Goal: Transaction & Acquisition: Purchase product/service

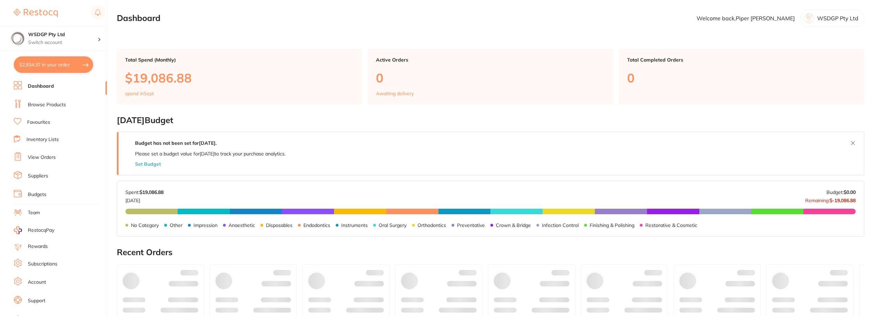
click at [59, 65] on button "$2,934.37 in your order" at bounding box center [53, 64] width 79 height 17
checkbox input "true"
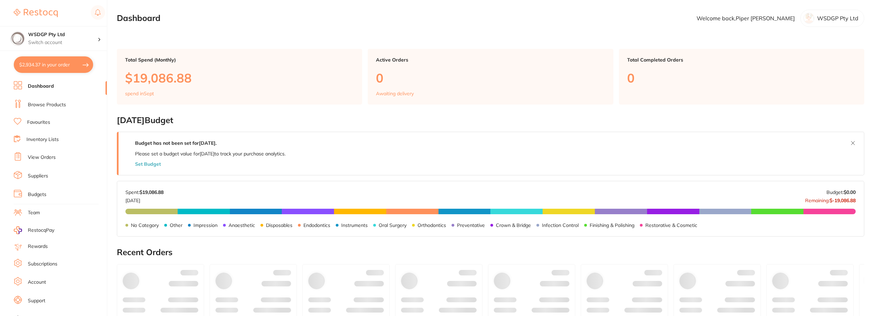
checkbox input "true"
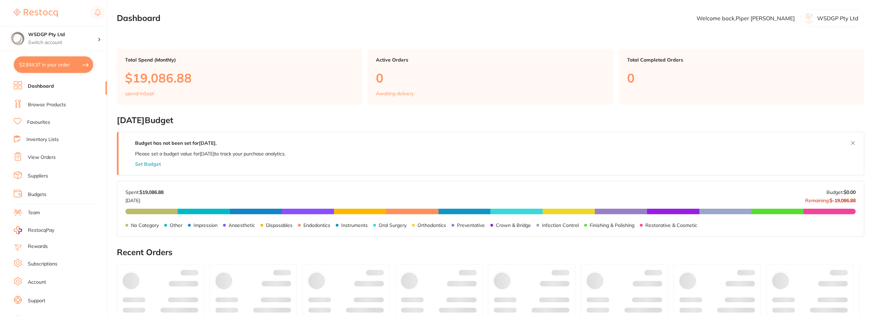
checkbox input "true"
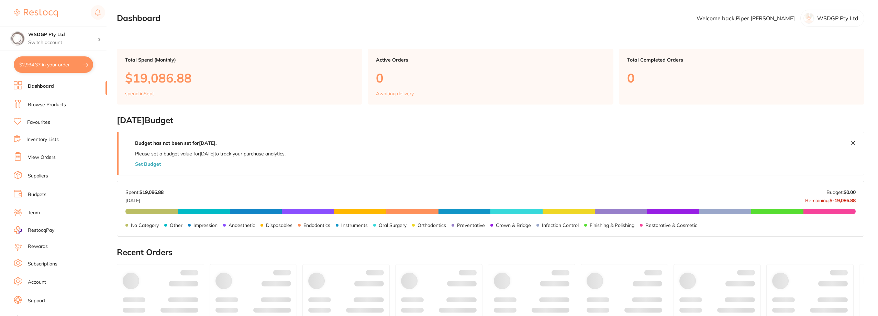
checkbox input "true"
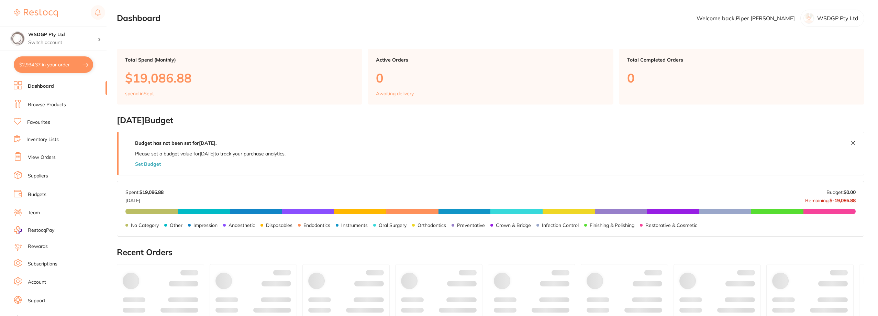
checkbox input "true"
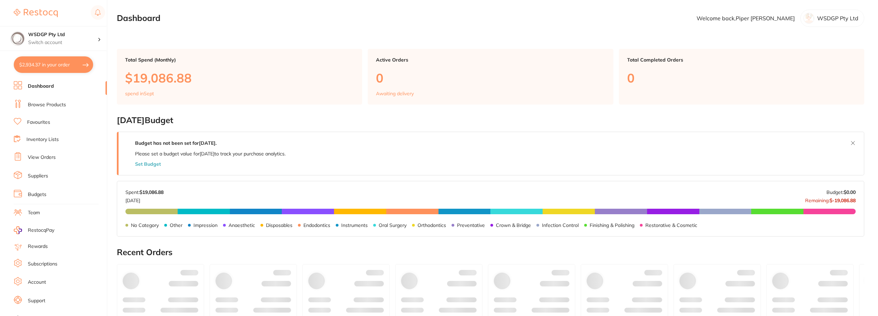
checkbox input "true"
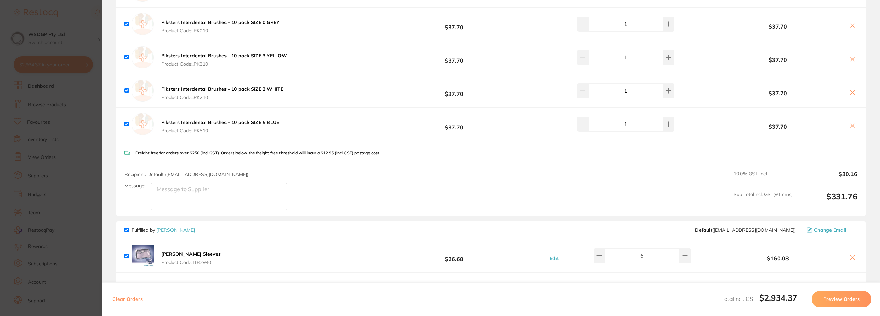
scroll to position [156, 0]
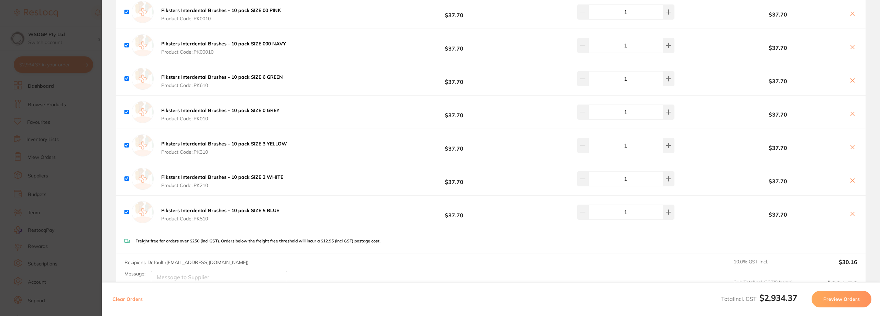
click at [205, 211] on b "Piksters Interdental Brushes - 10 pack SIZE 5 BLUE" at bounding box center [220, 210] width 118 height 6
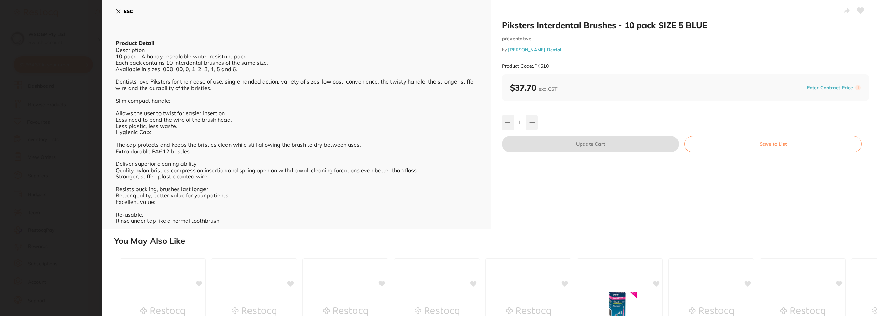
scroll to position [0, 0]
click at [116, 15] on button "ESC" at bounding box center [125, 12] width 18 height 12
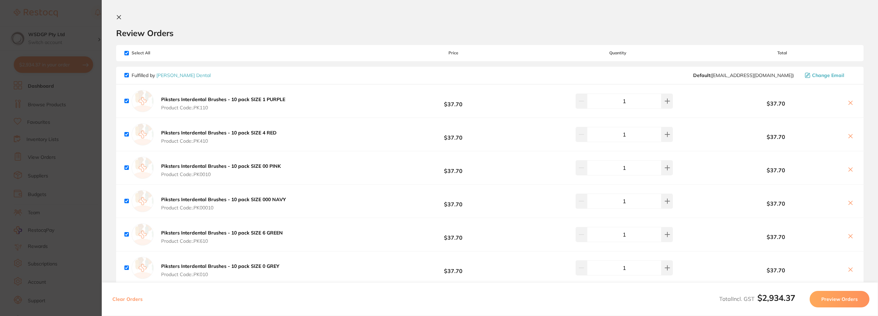
scroll to position [69, 0]
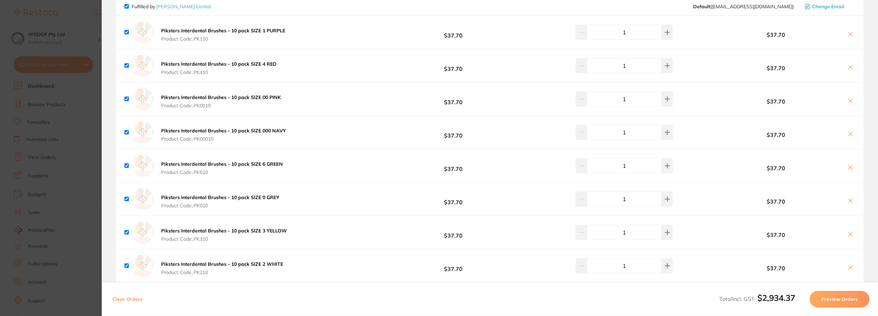
click at [76, 58] on section "Update RRP Set your pre negotiated price for this item. Item Agreed RRP (excl. …" at bounding box center [439, 158] width 878 height 316
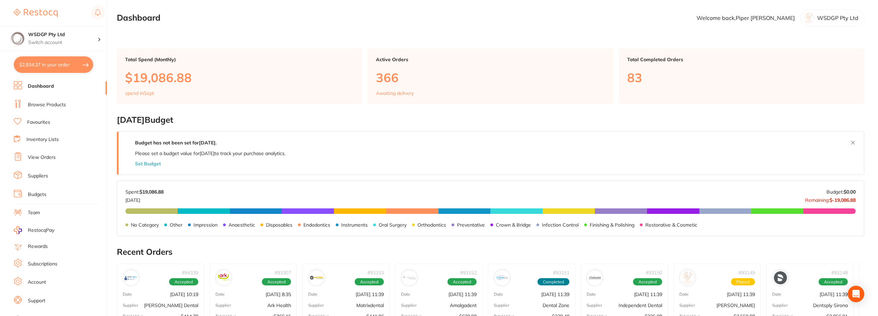
click at [37, 119] on link "Favourites" at bounding box center [38, 122] width 23 height 7
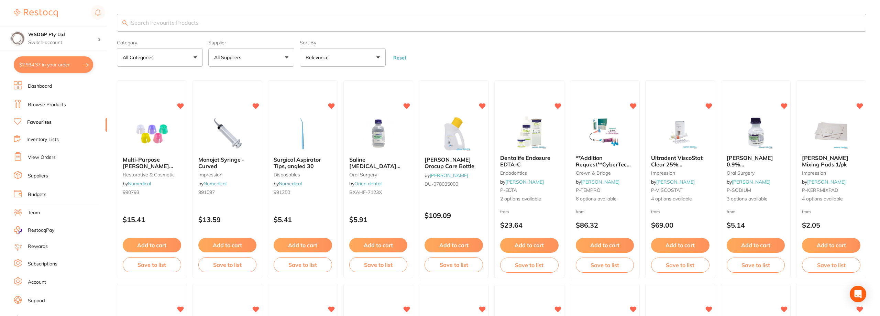
click at [164, 25] on input "search" at bounding box center [491, 23] width 749 height 18
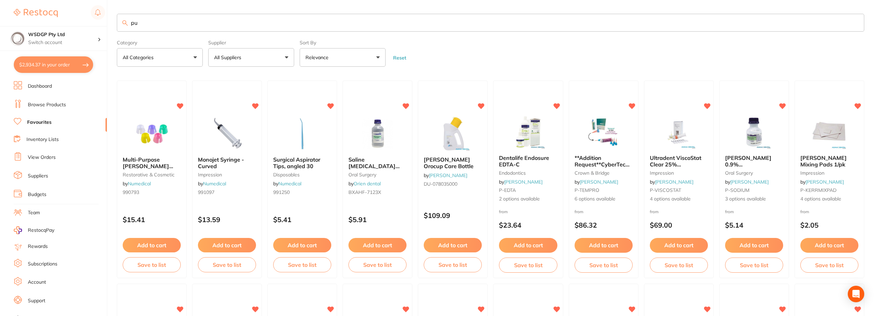
type input "p"
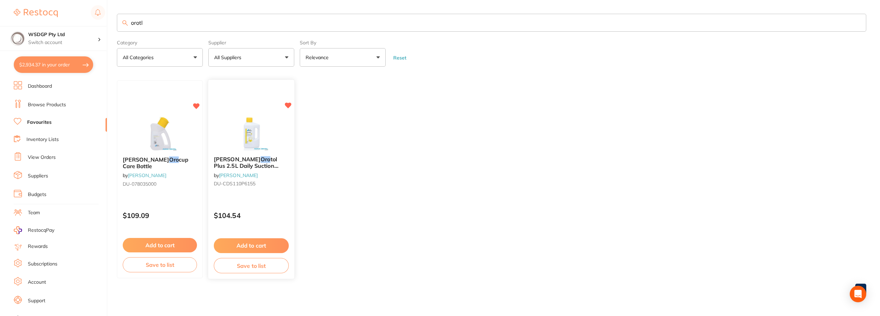
type input "orotl"
click at [241, 248] on button "Add to cart" at bounding box center [251, 245] width 75 height 15
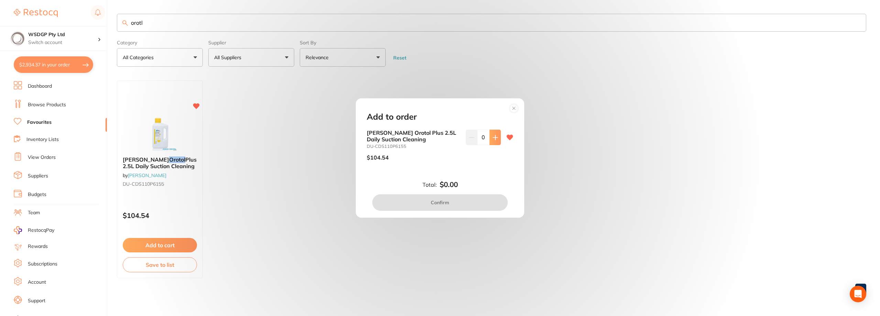
click at [494, 143] on button at bounding box center [495, 137] width 11 height 15
type input "2"
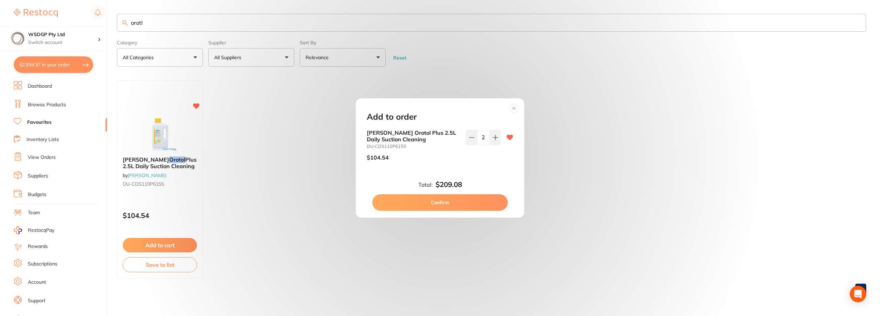
click at [474, 197] on button "Confirm" at bounding box center [439, 202] width 135 height 17
checkbox input "false"
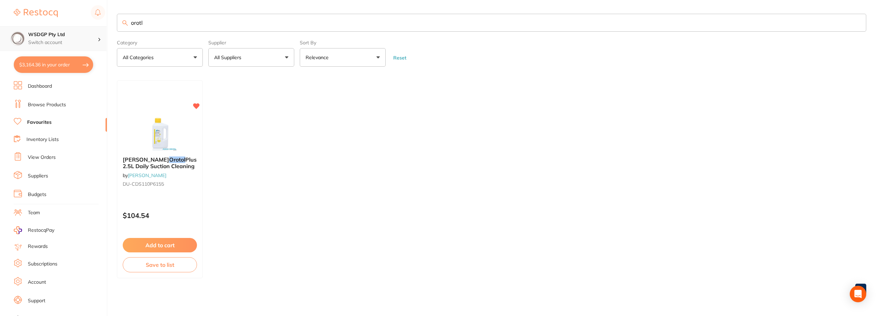
scroll to position [0, 0]
drag, startPoint x: 146, startPoint y: 27, endPoint x: 103, endPoint y: 26, distance: 43.0
click at [103, 26] on div "$3,164.36 WSDGP Pty Ltd Switch account WSDGP Pty Ltd Warrnambool Smile Dental G…" at bounding box center [440, 158] width 880 height 316
type input "toffelmire"
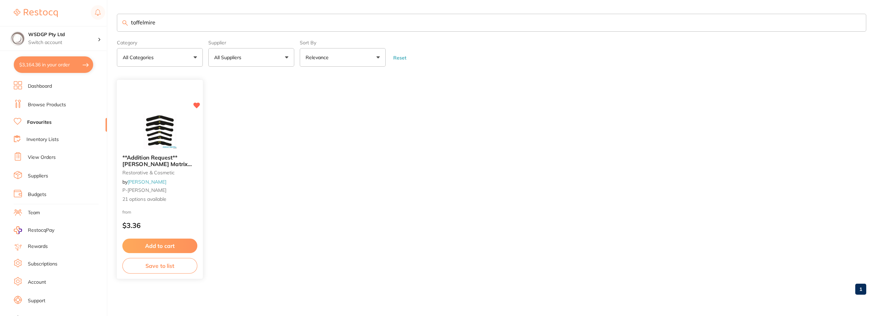
click at [148, 158] on span "**Addition Request** [PERSON_NAME] Matrix Bands Ultra Thin | T2UT144" at bounding box center [159, 164] width 74 height 20
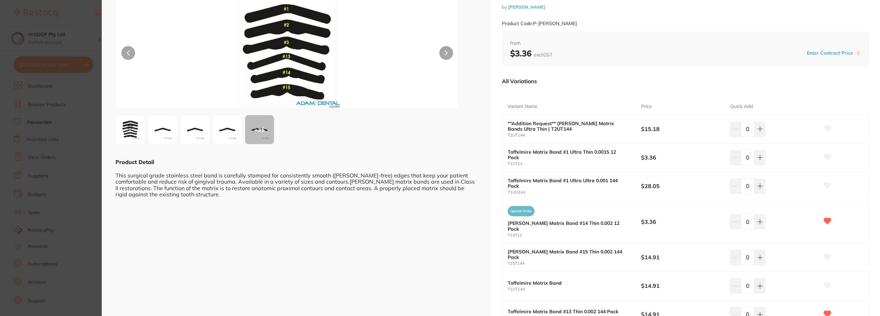
scroll to position [31, 0]
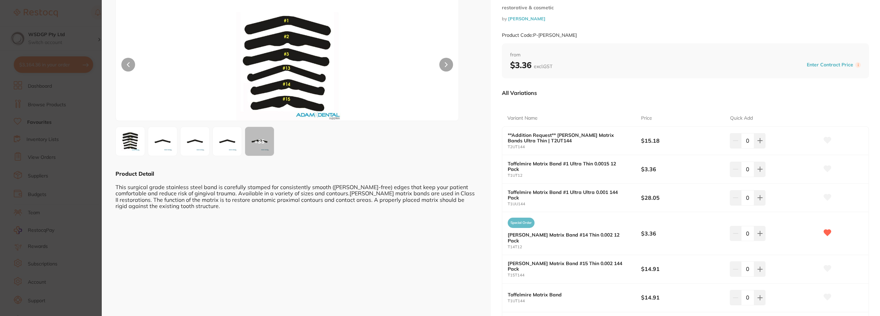
click at [261, 149] on div "+ 35" at bounding box center [259, 141] width 29 height 29
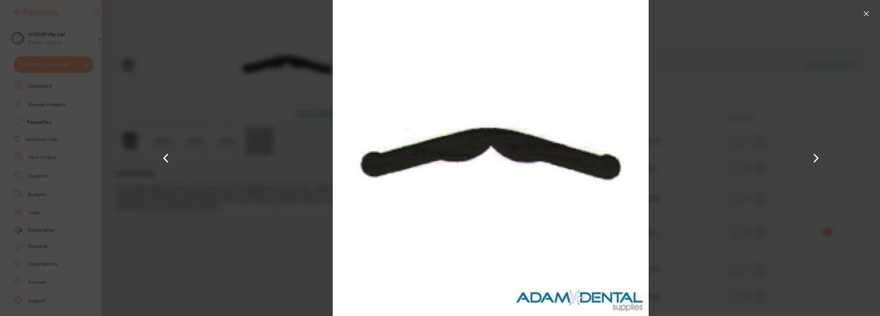
click at [811, 152] on button at bounding box center [816, 158] width 17 height 158
click at [816, 155] on button at bounding box center [816, 158] width 17 height 158
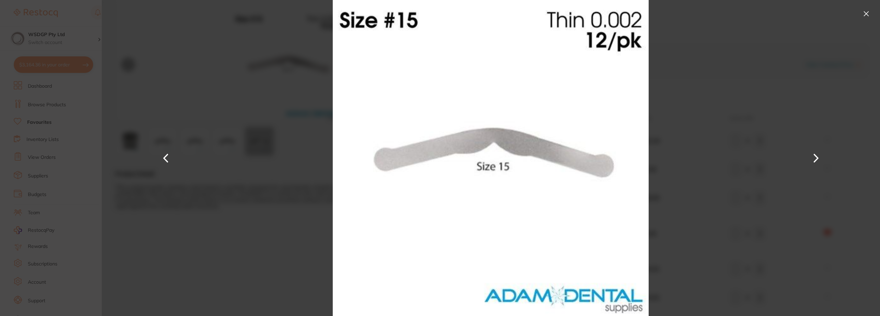
click at [816, 155] on button at bounding box center [816, 158] width 17 height 158
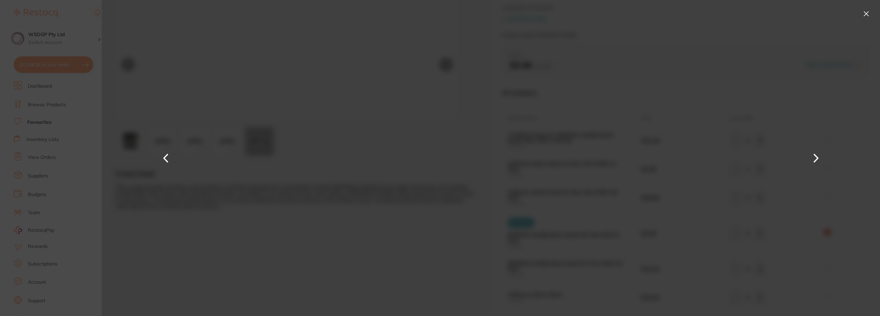
click at [816, 155] on button at bounding box center [816, 158] width 17 height 158
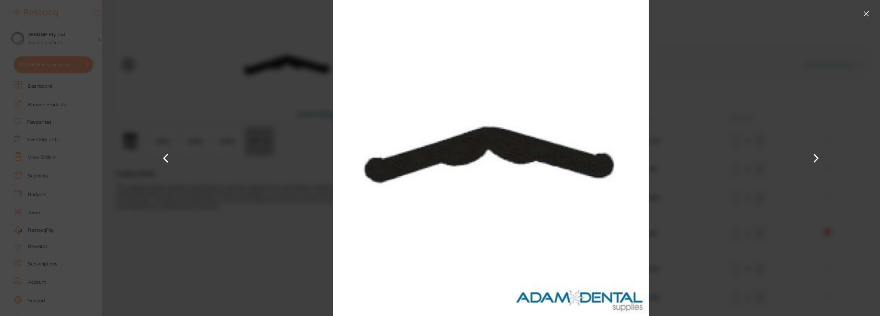
click at [816, 155] on button at bounding box center [816, 158] width 17 height 158
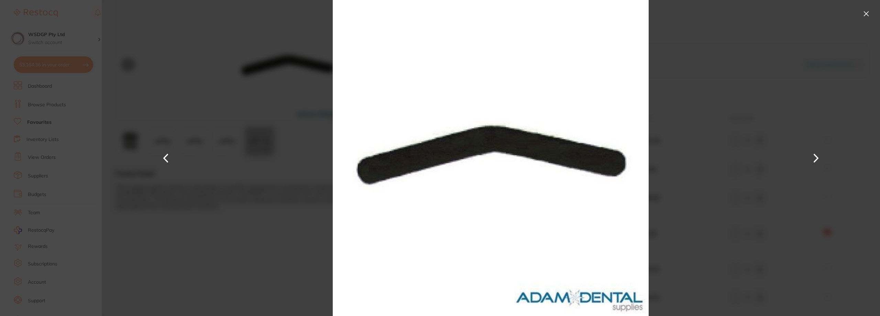
click at [816, 155] on button at bounding box center [816, 158] width 17 height 158
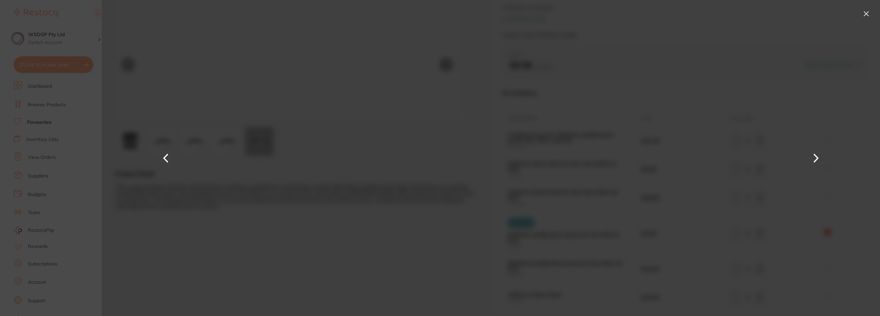
click at [816, 155] on button at bounding box center [816, 158] width 17 height 158
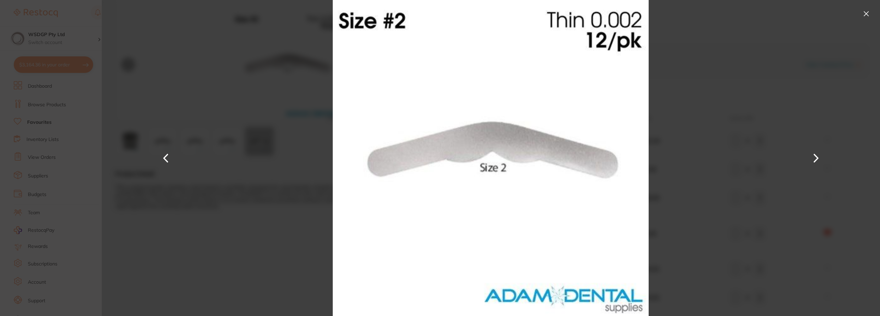
click at [816, 155] on button at bounding box center [816, 158] width 17 height 158
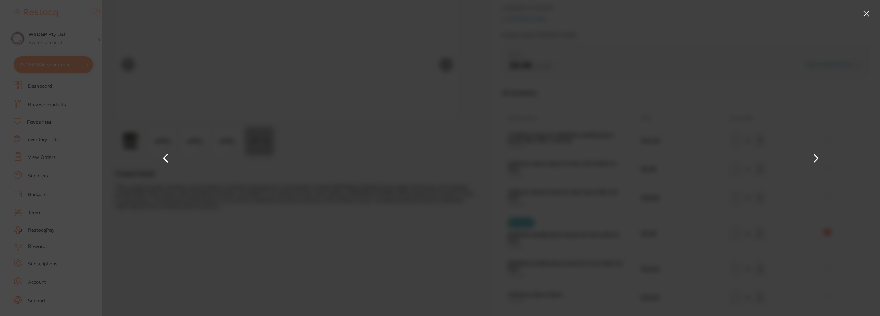
click at [816, 155] on button at bounding box center [816, 158] width 17 height 158
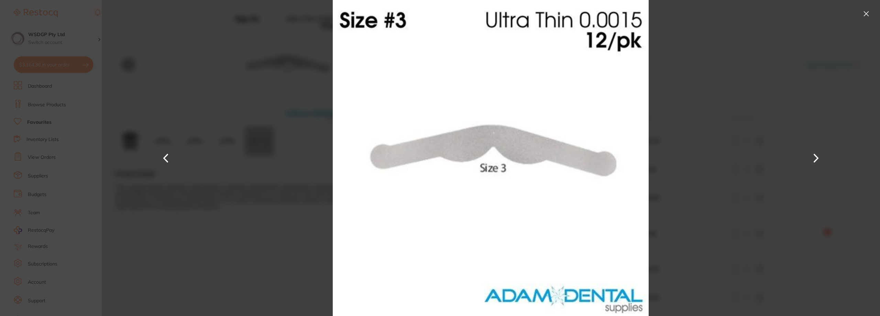
click at [816, 155] on button at bounding box center [816, 158] width 17 height 158
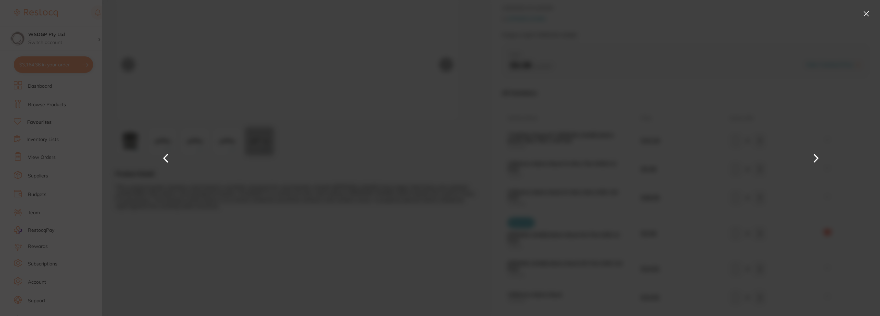
click at [816, 155] on button at bounding box center [816, 158] width 17 height 158
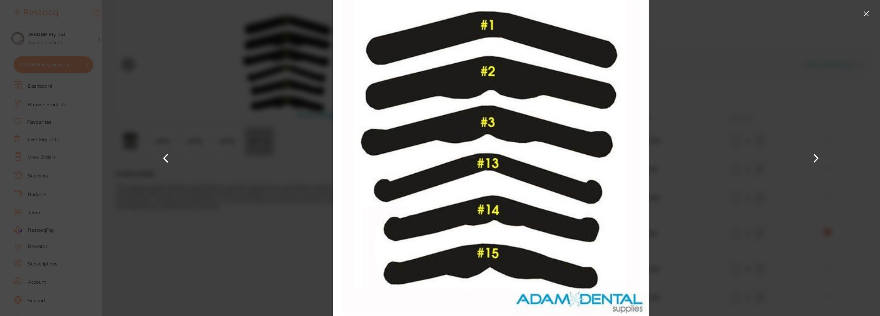
click at [816, 155] on button at bounding box center [816, 158] width 17 height 158
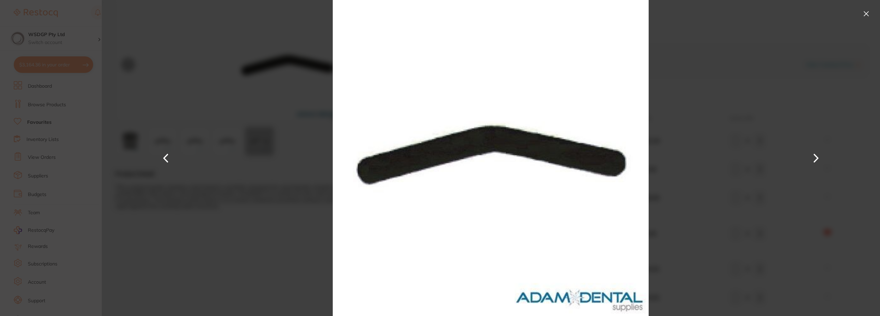
click at [728, 131] on div at bounding box center [491, 158] width 778 height 316
click at [233, 134] on div at bounding box center [491, 158] width 778 height 316
click at [863, 10] on button at bounding box center [866, 13] width 11 height 11
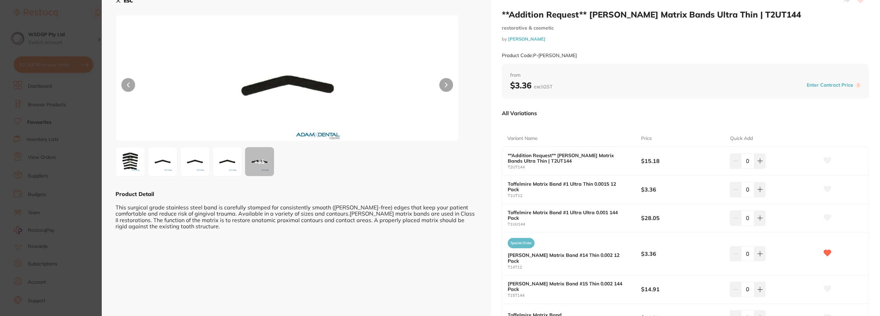
scroll to position [0, 0]
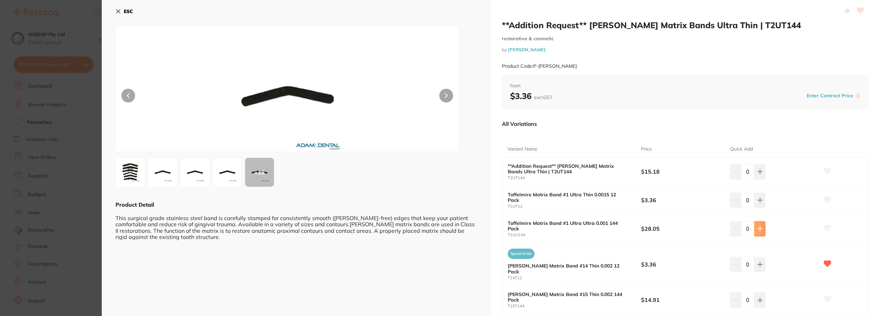
click at [758, 232] on button at bounding box center [759, 228] width 11 height 15
type input "1"
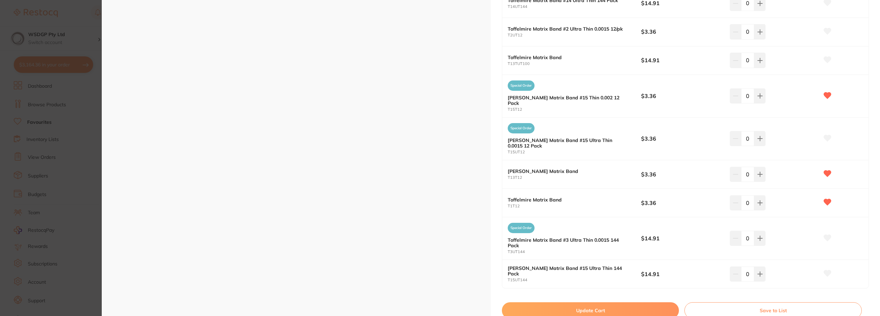
scroll to position [581, 0]
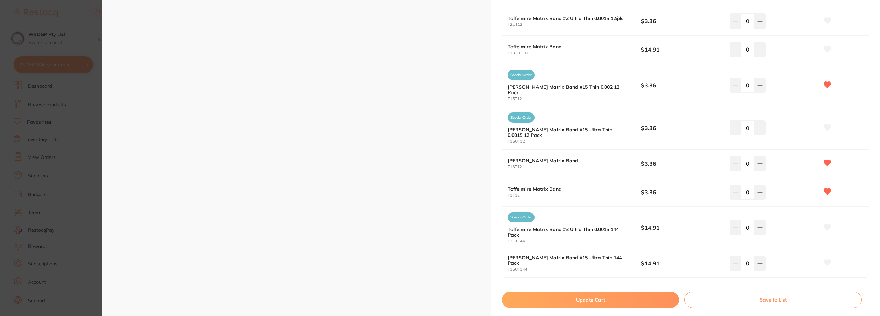
click at [591, 292] on button "Update Cart" at bounding box center [590, 300] width 177 height 17
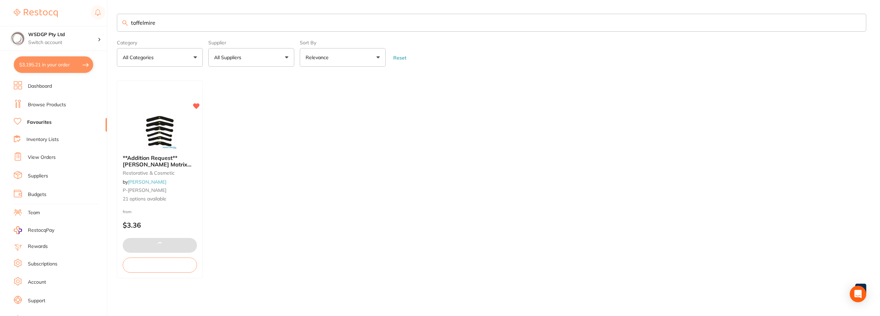
drag, startPoint x: 187, startPoint y: 17, endPoint x: 72, endPoint y: 11, distance: 114.9
click at [72, 11] on div "$3,195.21 WSDGP Pty Ltd Switch account WSDGP Pty Ltd Warrnambool Smile Dental G…" at bounding box center [440, 158] width 880 height 316
type input "etch"
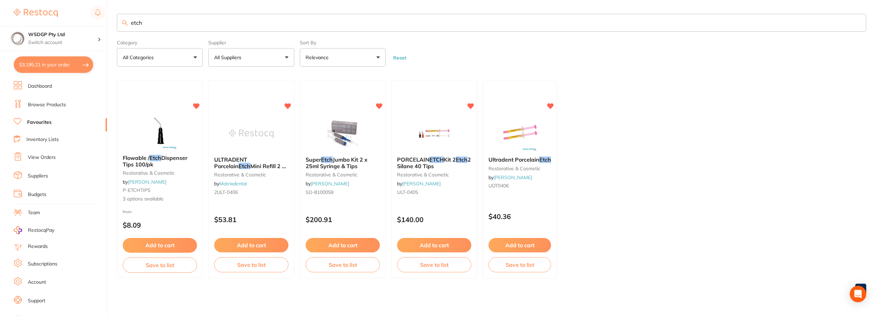
click at [340, 162] on span "Jumbo Kit 2 x 25ml Syringe & Tips" at bounding box center [337, 162] width 62 height 13
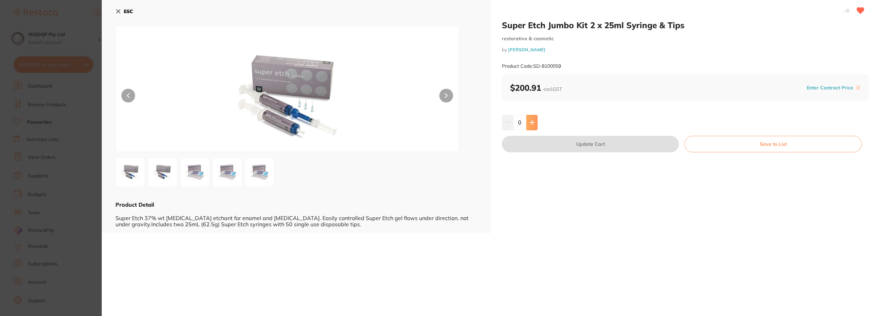
click at [535, 123] on button at bounding box center [531, 122] width 11 height 15
type input "1"
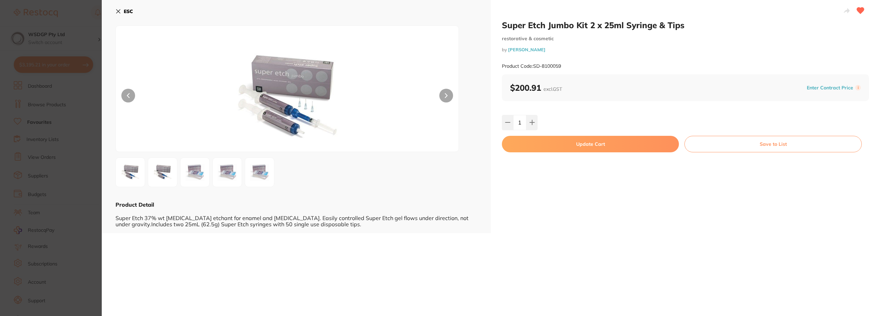
click at [533, 142] on button "Update Cart" at bounding box center [590, 144] width 177 height 17
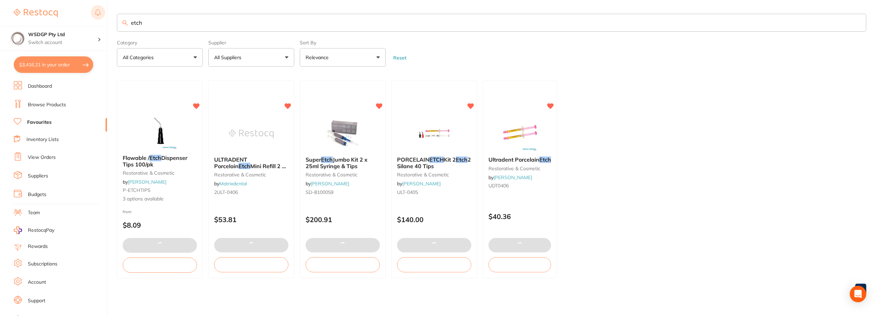
drag, startPoint x: 174, startPoint y: 22, endPoint x: 95, endPoint y: 19, distance: 79.1
click at [95, 19] on div "$3,416.21 WSDGP Pty Ltd Switch account WSDGP Pty Ltd Warrnambool Smile Dental G…" at bounding box center [440, 158] width 880 height 316
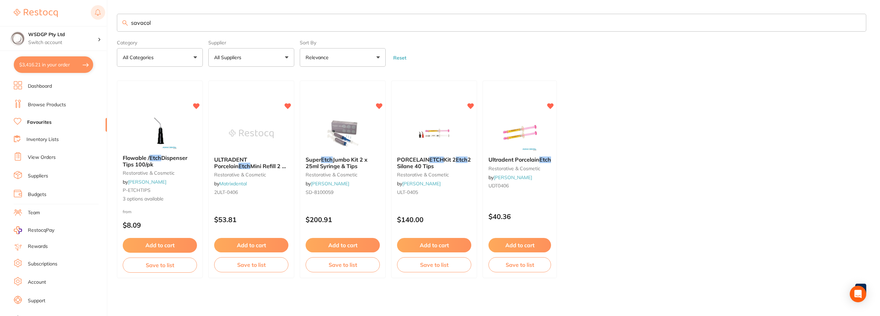
type input "savacol"
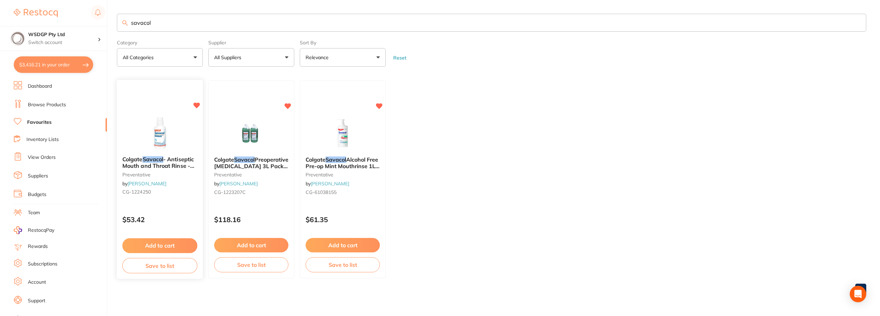
click at [147, 161] on em "Savacol" at bounding box center [153, 159] width 21 height 7
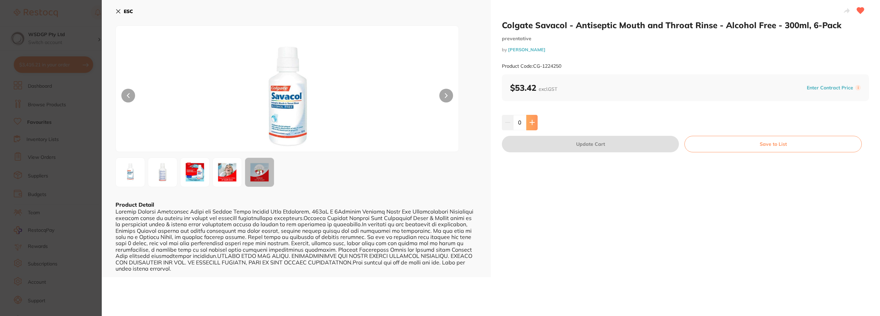
click at [530, 119] on button at bounding box center [531, 122] width 11 height 15
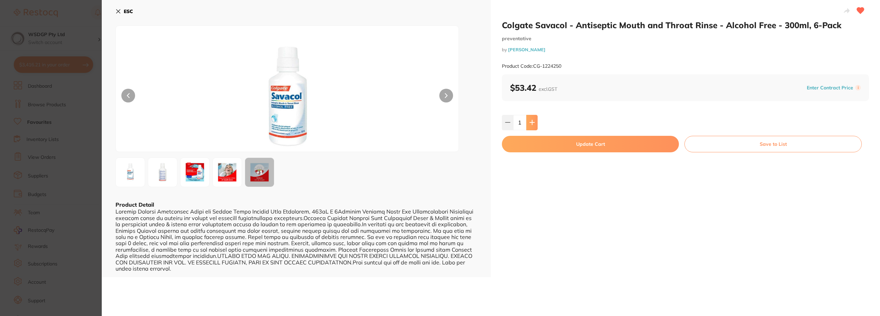
click at [530, 119] on button at bounding box center [531, 122] width 11 height 15
click at [508, 124] on icon at bounding box center [508, 123] width 6 height 6
type input "1"
click at [514, 142] on button "Update Cart" at bounding box center [590, 144] width 177 height 17
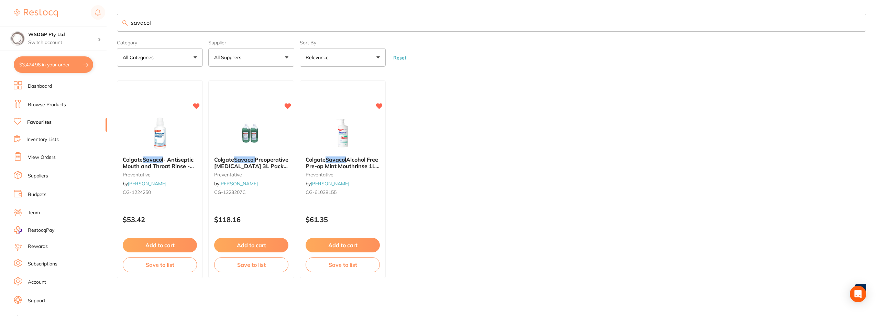
drag, startPoint x: 169, startPoint y: 24, endPoint x: 49, endPoint y: 22, distance: 119.6
click at [49, 22] on div "$3,474.98 WSDGP Pty Ltd Switch account WSDGP Pty Ltd Warrnambool Smile Dental G…" at bounding box center [440, 158] width 880 height 316
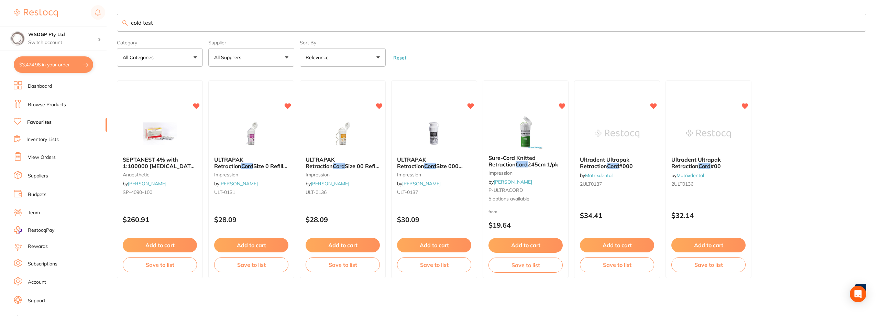
drag, startPoint x: 214, startPoint y: 24, endPoint x: 76, endPoint y: 22, distance: 137.9
click at [76, 22] on div "$3,474.98 WSDGP Pty Ltd Switch account WSDGP Pty Ltd Warrnambool Smile Dental G…" at bounding box center [440, 158] width 880 height 316
type input "frost"
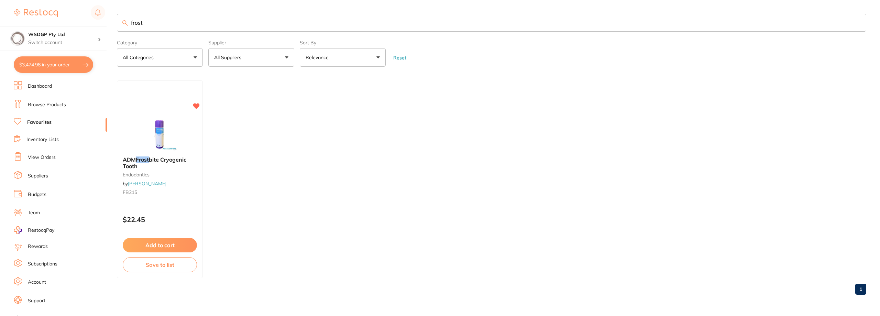
click at [177, 163] on b "ADM Frost bite Cryogenic Tooth" at bounding box center [160, 162] width 74 height 13
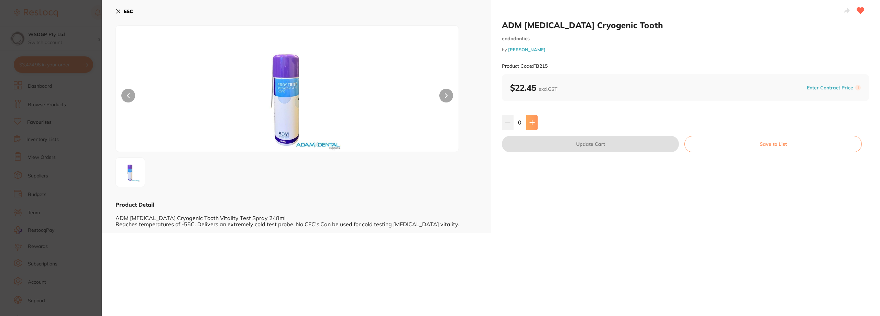
click at [531, 128] on button at bounding box center [531, 122] width 11 height 15
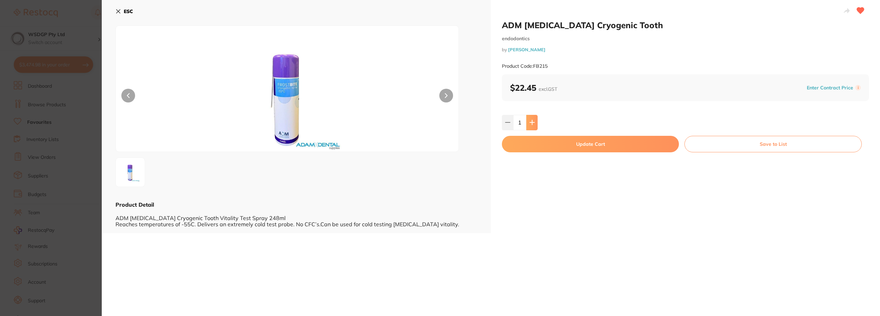
click at [531, 128] on button at bounding box center [531, 122] width 11 height 15
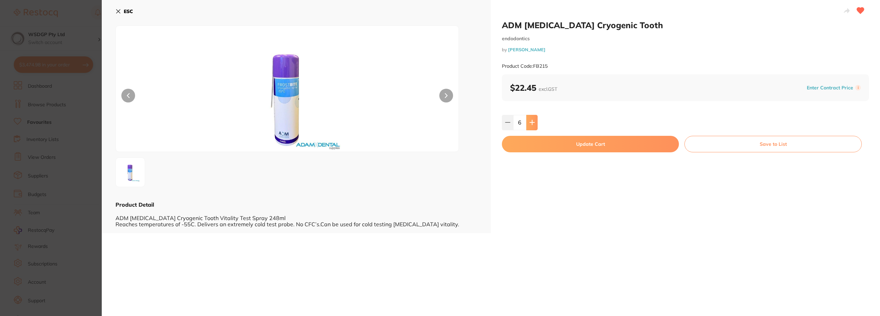
click at [531, 128] on button at bounding box center [531, 122] width 11 height 15
click at [528, 123] on button at bounding box center [531, 122] width 11 height 15
click at [513, 124] on input "10" at bounding box center [519, 122] width 13 height 15
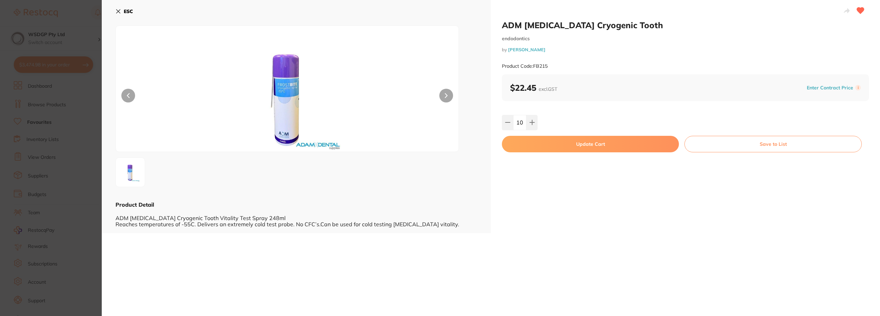
click at [513, 124] on input "10" at bounding box center [519, 122] width 13 height 15
click at [509, 124] on button at bounding box center [507, 122] width 11 height 15
click at [531, 122] on icon at bounding box center [532, 122] width 4 height 4
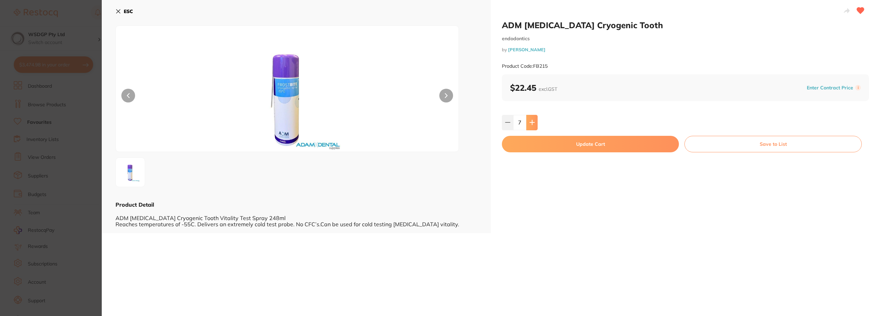
type input "8"
click at [528, 144] on button "Update Cart" at bounding box center [590, 144] width 177 height 17
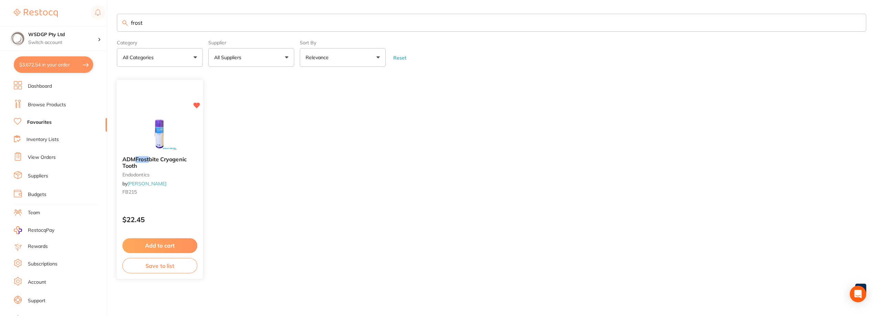
click at [164, 240] on button "Add to cart" at bounding box center [159, 245] width 75 height 15
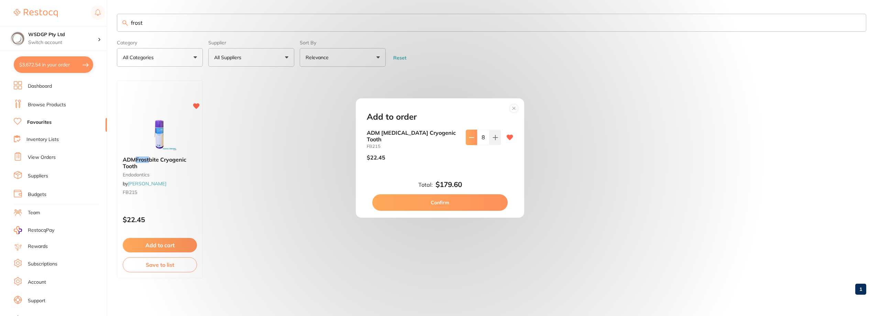
click at [474, 137] on button at bounding box center [471, 137] width 11 height 15
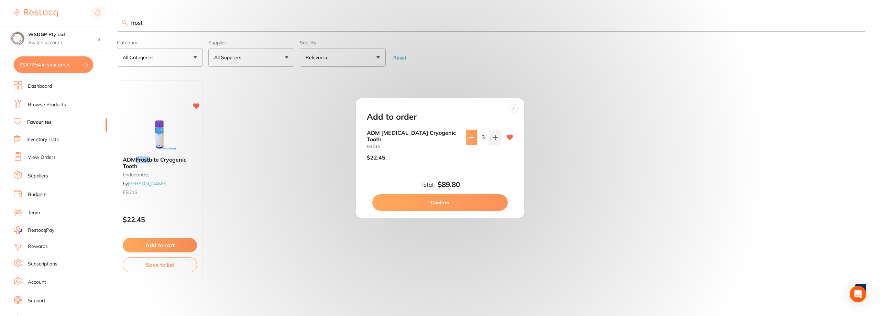
click at [474, 137] on button at bounding box center [471, 137] width 11 height 15
type input "0"
click at [439, 203] on button "Confirm" at bounding box center [439, 202] width 135 height 17
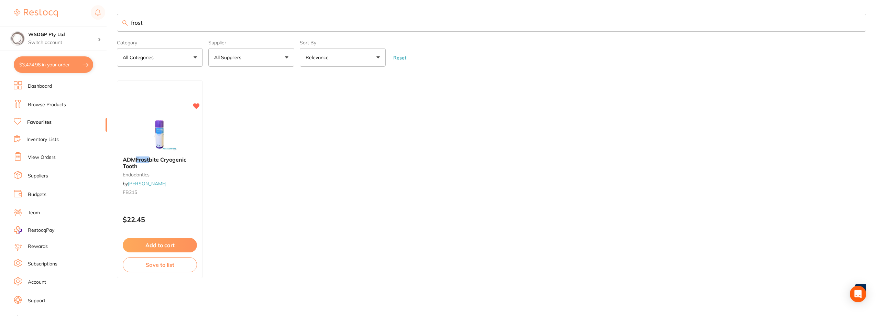
click at [120, 20] on input "frost" at bounding box center [491, 23] width 749 height 18
drag, startPoint x: 146, startPoint y: 22, endPoint x: 120, endPoint y: 22, distance: 25.8
click at [120, 22] on input "frost" at bounding box center [491, 23] width 749 height 18
type input "8"
click at [45, 66] on button "$3,672.54 in your order" at bounding box center [53, 64] width 79 height 17
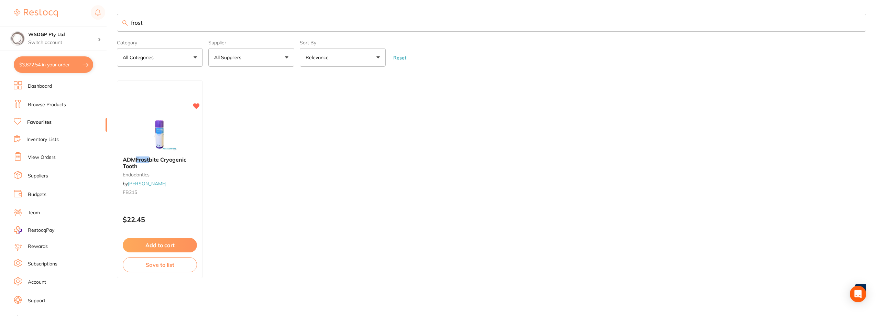
checkbox input "true"
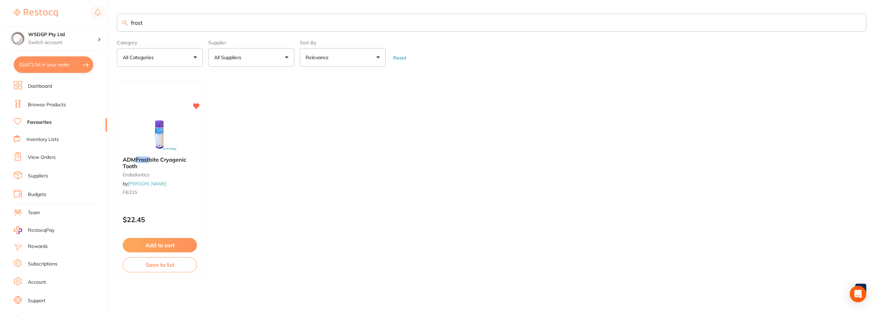
checkbox input "true"
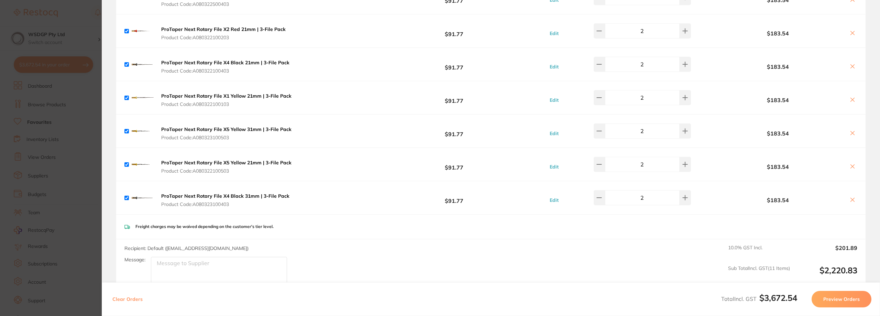
scroll to position [1375, 0]
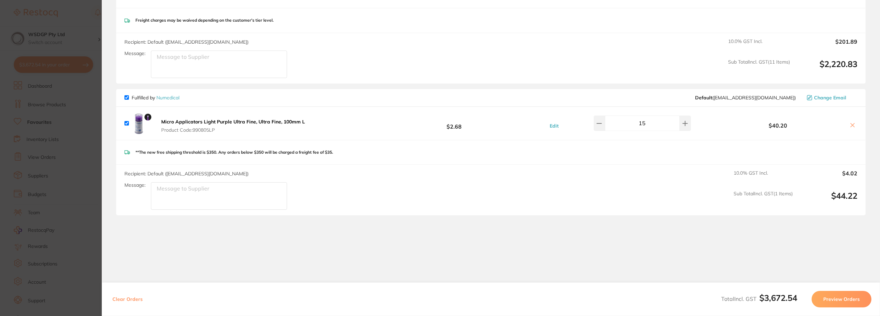
click at [28, 149] on section "Update RRP Set your pre negotiated price for this item. Item Agreed RRP (excl. …" at bounding box center [440, 158] width 880 height 316
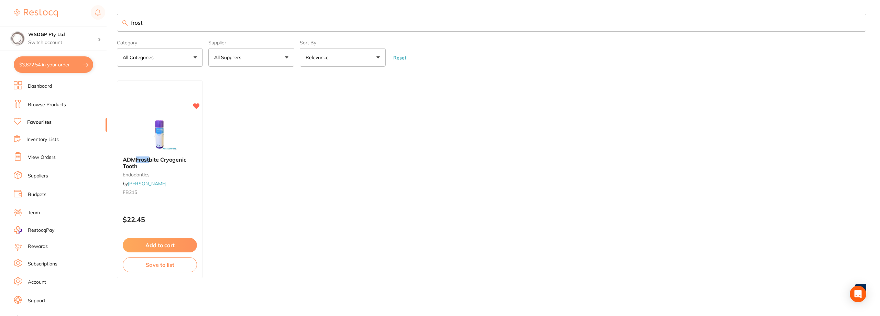
drag, startPoint x: 150, startPoint y: 23, endPoint x: 108, endPoint y: 23, distance: 41.6
click at [108, 23] on div "$3,672.54 WSDGP Pty Ltd Switch account WSDGP Pty Ltd Warrnambool Smile Dental G…" at bounding box center [440, 158] width 880 height 316
type input "barrier"
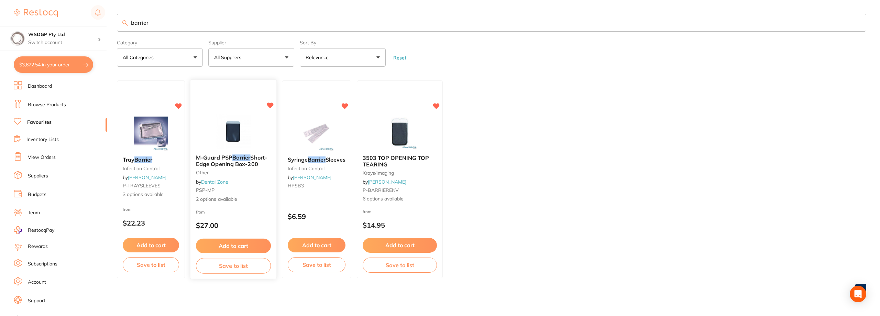
click at [232, 160] on span "M-Guard PSP" at bounding box center [214, 157] width 36 height 7
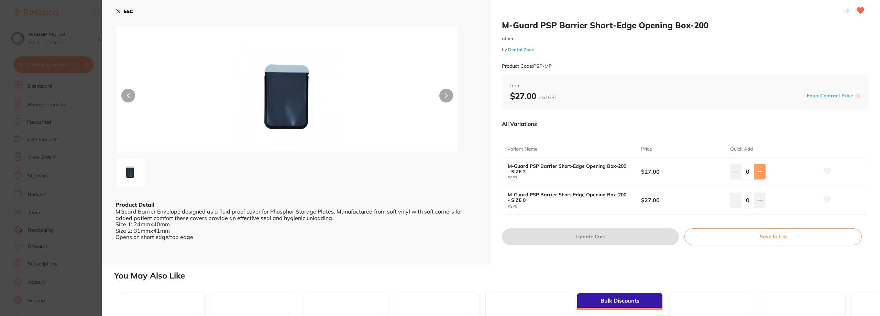
click at [759, 175] on button at bounding box center [759, 171] width 11 height 15
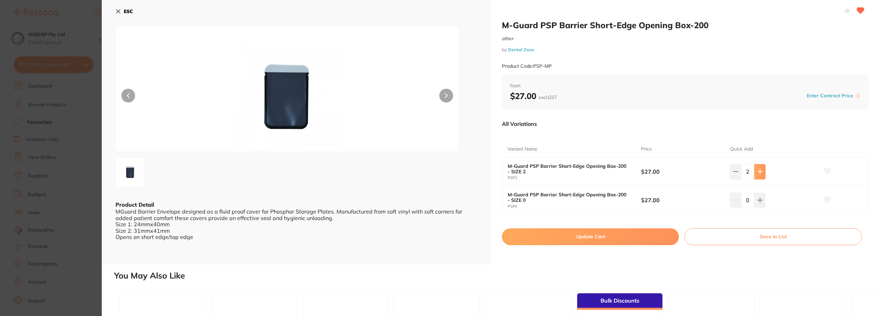
click at [759, 175] on button at bounding box center [759, 171] width 11 height 15
click at [757, 171] on icon at bounding box center [760, 172] width 6 height 6
type input "4"
click at [642, 234] on button "Update Cart" at bounding box center [590, 236] width 177 height 17
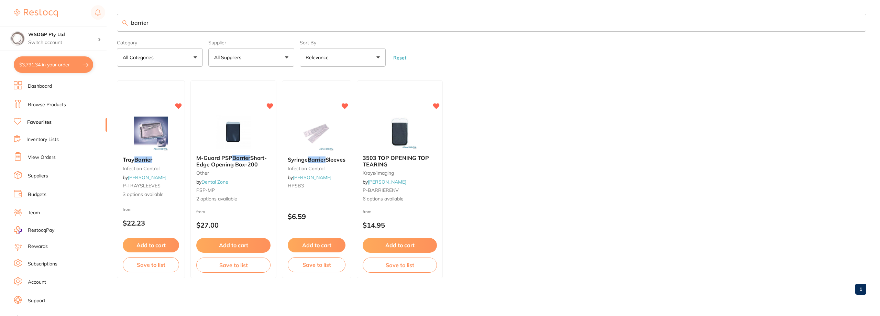
checkbox input "false"
drag, startPoint x: 166, startPoint y: 18, endPoint x: 55, endPoint y: 27, distance: 111.7
click at [55, 27] on div "$3,791.34 WSDGP Pty Ltd Switch account WSDGP Pty Ltd Warrnambool Smile Dental G…" at bounding box center [440, 158] width 880 height 316
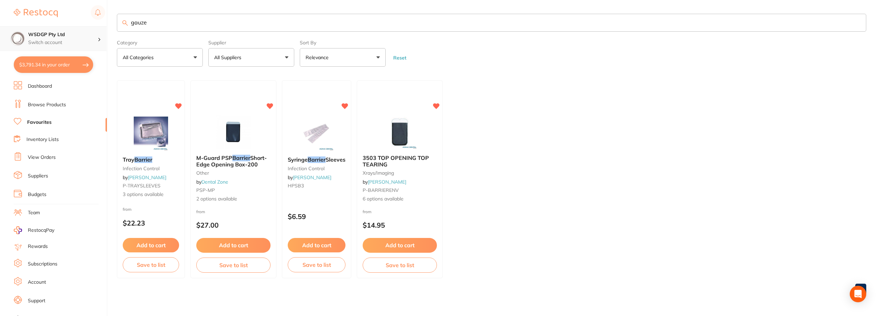
type input "gauze"
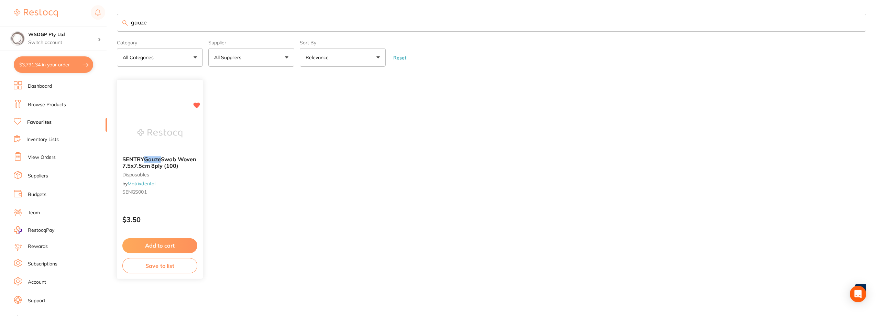
click at [163, 157] on span "Swab Woven 7.5x7.5cm 8ply (100)" at bounding box center [159, 162] width 74 height 13
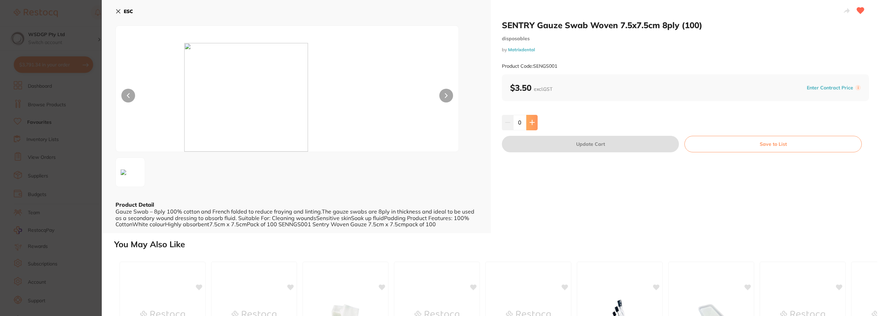
click at [535, 123] on button at bounding box center [531, 122] width 11 height 15
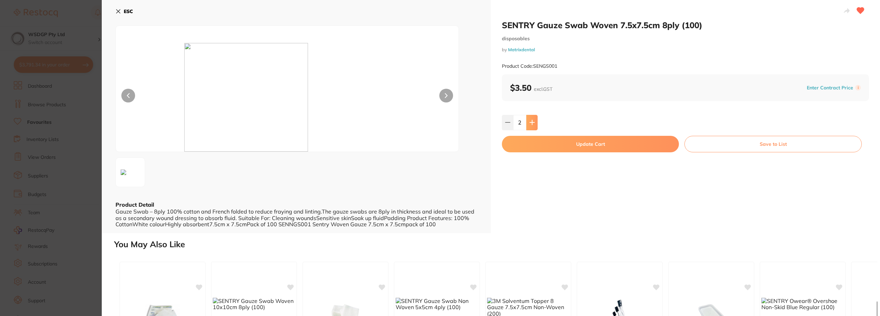
click at [535, 123] on button at bounding box center [531, 122] width 11 height 15
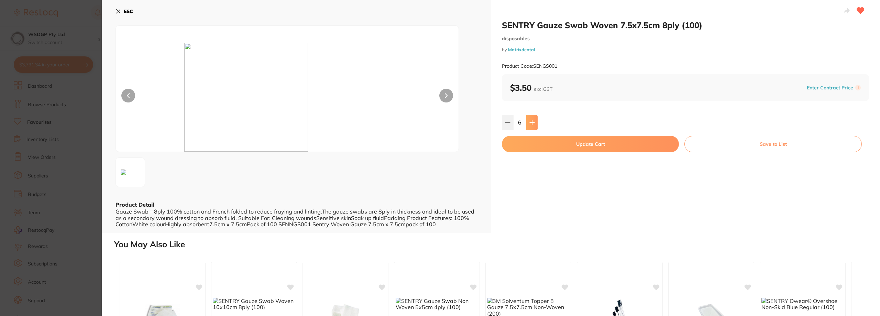
click at [535, 123] on button at bounding box center [531, 122] width 11 height 15
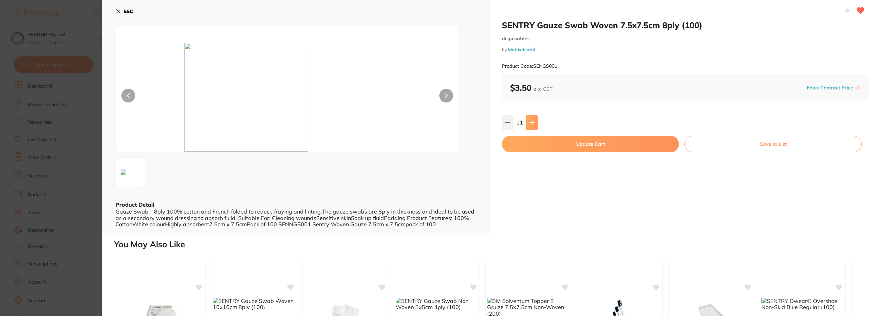
click at [535, 123] on button at bounding box center [531, 122] width 11 height 15
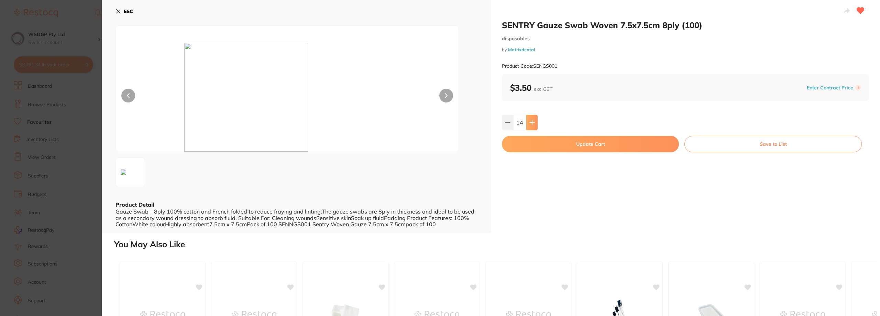
click at [535, 123] on button at bounding box center [531, 122] width 11 height 15
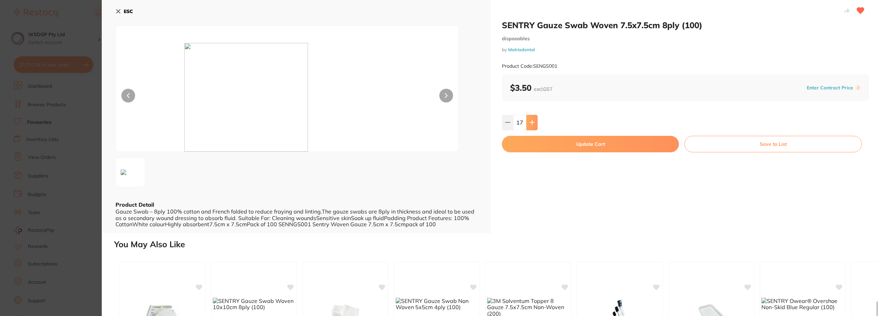
click at [535, 123] on button at bounding box center [531, 122] width 11 height 15
type input "20"
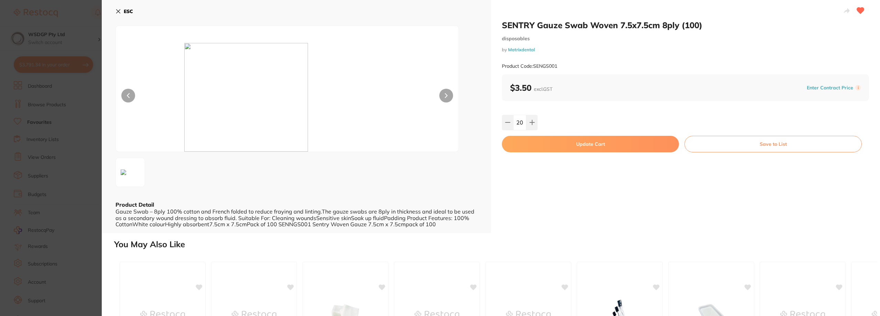
click at [532, 142] on button "Update Cart" at bounding box center [590, 144] width 177 height 17
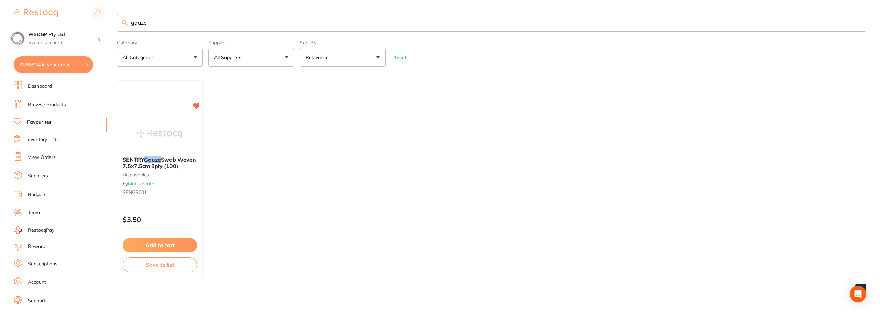
drag, startPoint x: 182, startPoint y: 30, endPoint x: 106, endPoint y: 18, distance: 76.5
click at [180, 29] on input "gauze" at bounding box center [491, 23] width 749 height 18
drag, startPoint x: 106, startPoint y: 18, endPoint x: 99, endPoint y: 17, distance: 7.3
click at [99, 17] on div "$3,868.34 WSDGP Pty Ltd Switch account WSDGP Pty Ltd Warrnambool Smile Dental G…" at bounding box center [440, 158] width 880 height 316
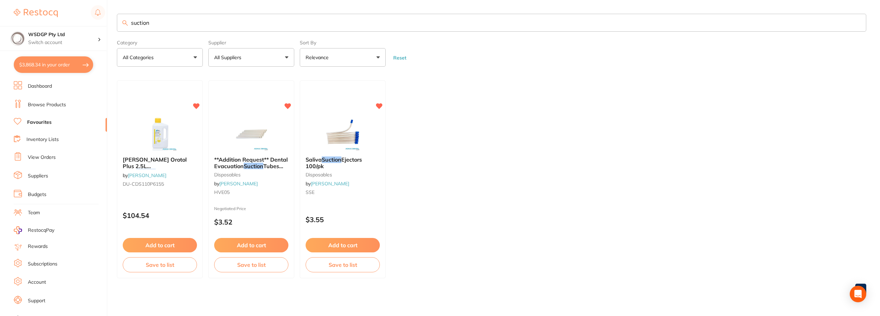
drag, startPoint x: 167, startPoint y: 29, endPoint x: 95, endPoint y: 23, distance: 72.7
click at [95, 23] on div "$3,868.34 WSDGP Pty Ltd Switch account WSDGP Pty Ltd Warrnambool Smile Dental G…" at bounding box center [440, 158] width 880 height 316
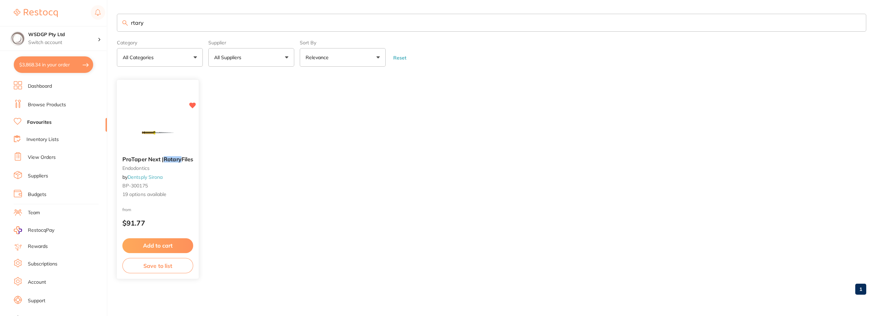
click at [147, 164] on div "ProTaper Next | Rotary Files endodontics by Dentsply Sirona BP-300175 19 option…" at bounding box center [158, 177] width 82 height 53
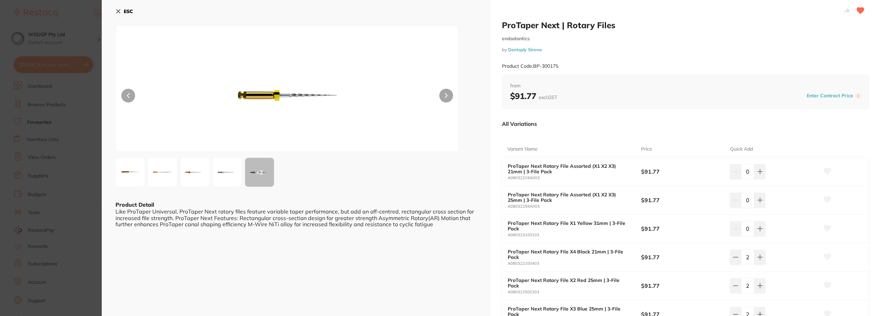
click at [121, 13] on button "ESC" at bounding box center [125, 12] width 18 height 12
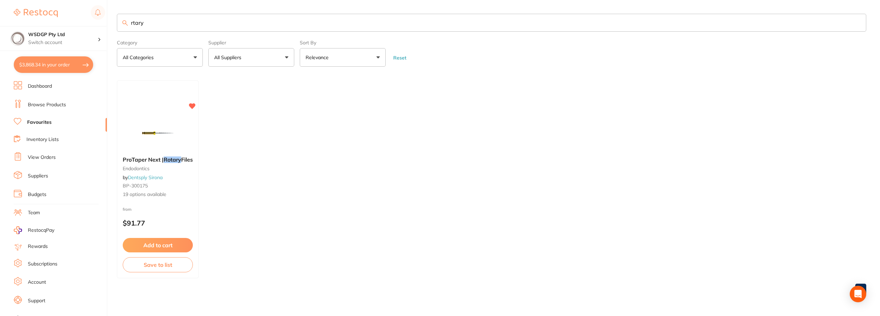
drag, startPoint x: 197, startPoint y: 20, endPoint x: 86, endPoint y: 22, distance: 111.1
click at [86, 22] on div "$3,868.34 WSDGP Pty Ltd Switch account WSDGP Pty Ltd Warrnambool Smile Dental G…" at bounding box center [440, 158] width 880 height 316
click at [240, 168] on ul "ProTaper Next | Rotary Files endodontics by Dentsply Sirona BP-300175 19 option…" at bounding box center [491, 179] width 749 height 198
drag, startPoint x: 210, startPoint y: 22, endPoint x: 85, endPoint y: 13, distance: 125.5
click at [85, 13] on div "$3,868.34 WSDGP Pty Ltd Switch account WSDGP Pty Ltd Warrnambool Smile Dental G…" at bounding box center [440, 158] width 880 height 316
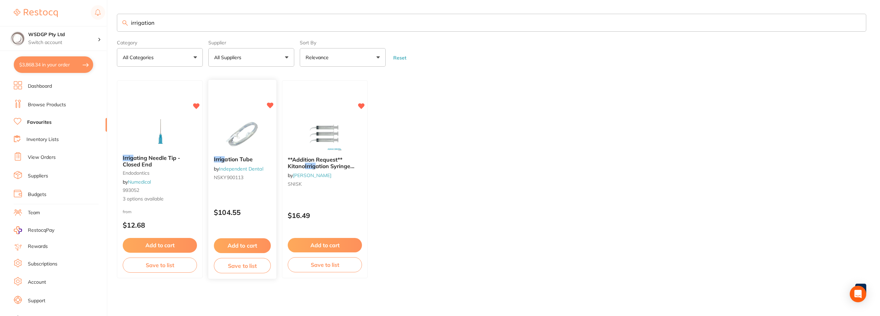
type input "irrigation"
click at [240, 161] on span "ation Tube" at bounding box center [238, 159] width 28 height 7
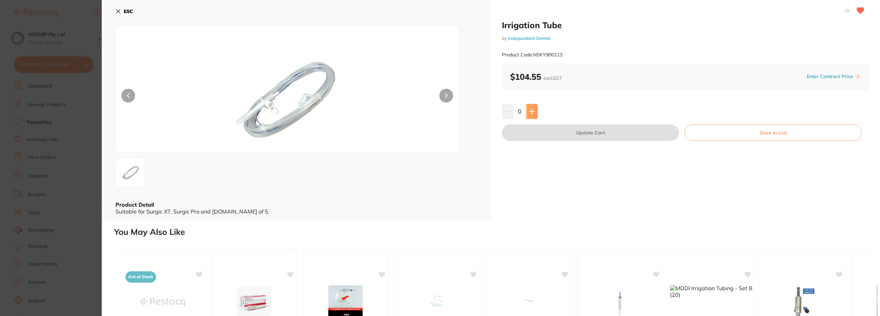
click at [537, 115] on button at bounding box center [531, 111] width 11 height 15
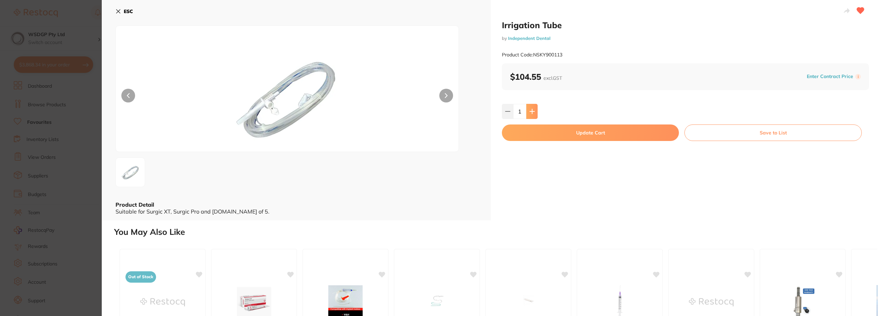
click at [534, 114] on button at bounding box center [531, 111] width 11 height 15
type input "2"
click at [534, 136] on button "Update Cart" at bounding box center [590, 132] width 177 height 17
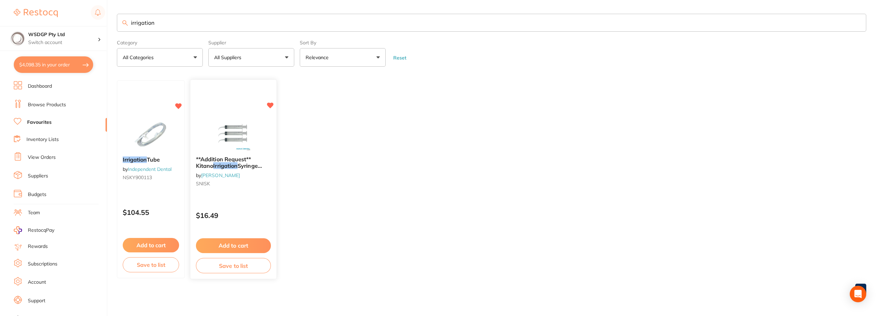
click at [250, 162] on span "Syringe 12ml 50/pk" at bounding box center [229, 168] width 66 height 13
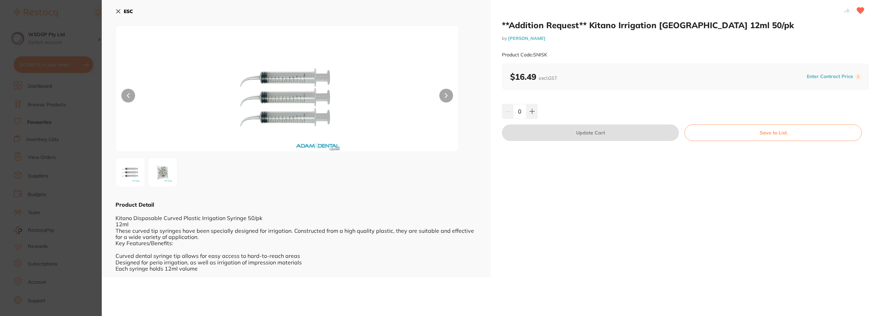
click at [116, 10] on icon at bounding box center [119, 12] width 6 height 6
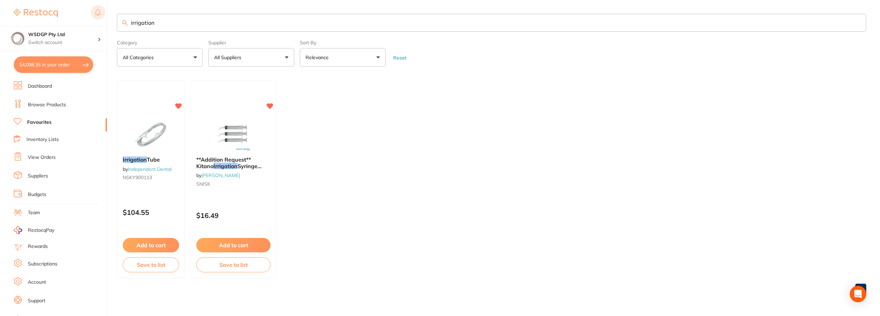
drag, startPoint x: 221, startPoint y: 22, endPoint x: 98, endPoint y: 19, distance: 122.4
click at [98, 19] on div "$4,098.35 WSDGP Pty Ltd Switch account WSDGP Pty Ltd Warrnambool Smile Dental G…" at bounding box center [440, 158] width 880 height 316
type input "tip"
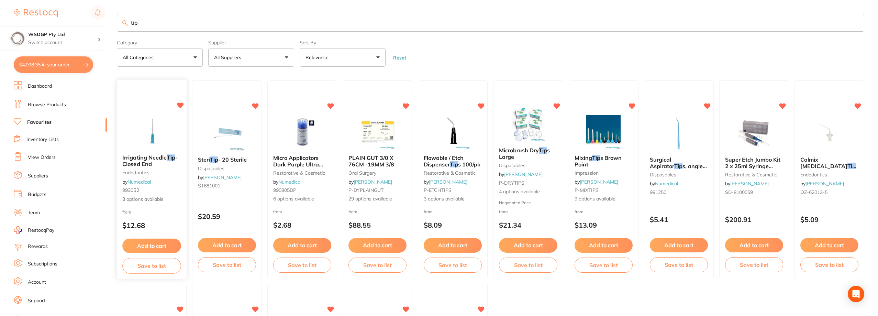
click at [157, 162] on b "Irrigating Needle Tip - Closed End" at bounding box center [151, 160] width 59 height 13
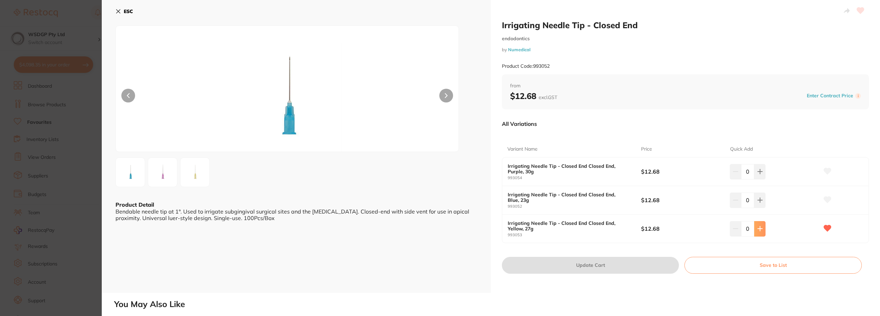
click at [760, 231] on icon at bounding box center [760, 229] width 6 height 6
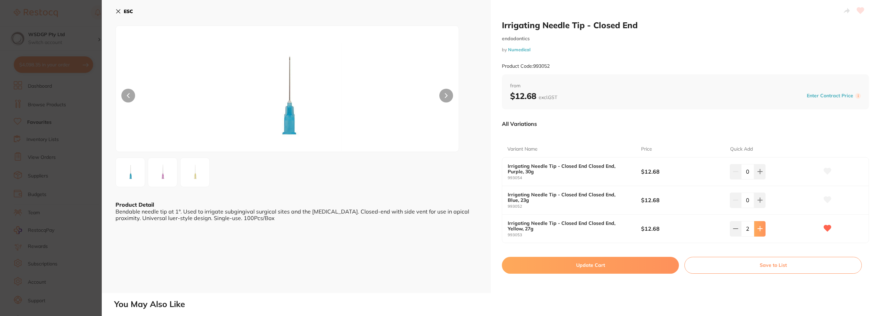
click at [760, 231] on icon at bounding box center [760, 229] width 6 height 6
click at [758, 232] on button at bounding box center [759, 228] width 11 height 15
type input "6"
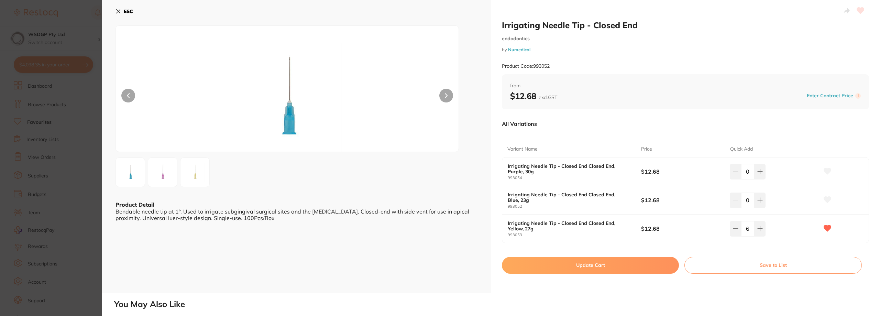
click at [602, 258] on button "Update Cart" at bounding box center [590, 265] width 177 height 17
checkbox input "false"
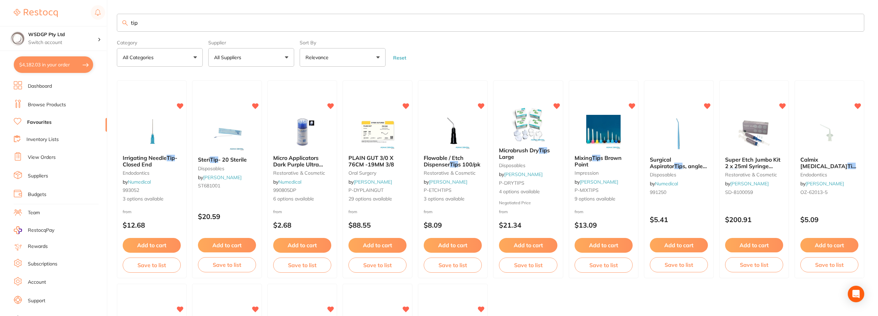
drag, startPoint x: 175, startPoint y: 24, endPoint x: 102, endPoint y: 26, distance: 72.9
click at [102, 26] on div "$4,182.03 WSDGP Pty Ltd Switch account WSDGP Pty Ltd Warrnambool Smile Dental G…" at bounding box center [439, 158] width 878 height 316
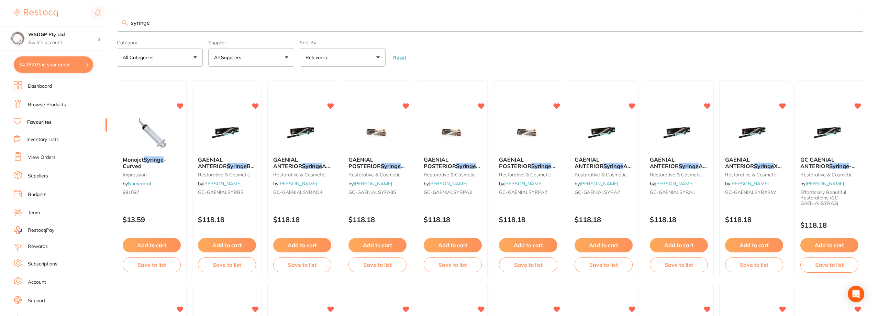
click at [266, 65] on button "All Suppliers" at bounding box center [251, 57] width 86 height 19
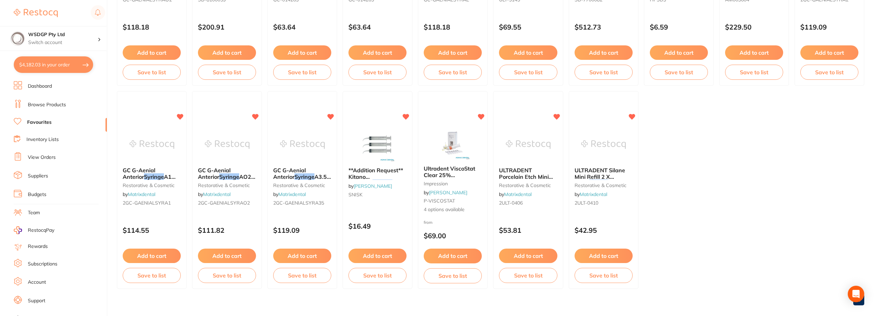
scroll to position [607, 0]
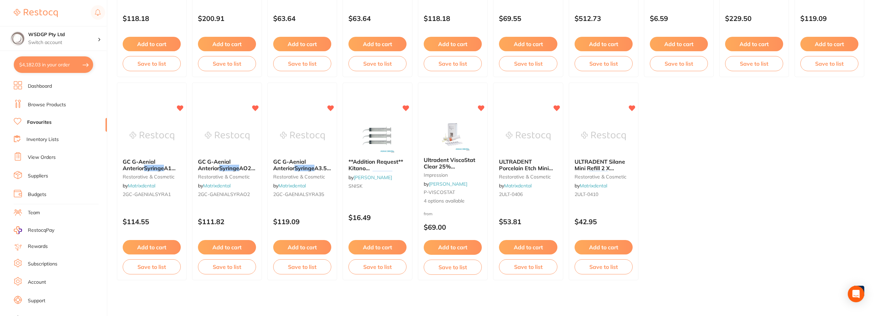
click at [618, 164] on span "ULTRADENT Silane Mini Refill 2 X 1.2ml" at bounding box center [599, 168] width 51 height 20
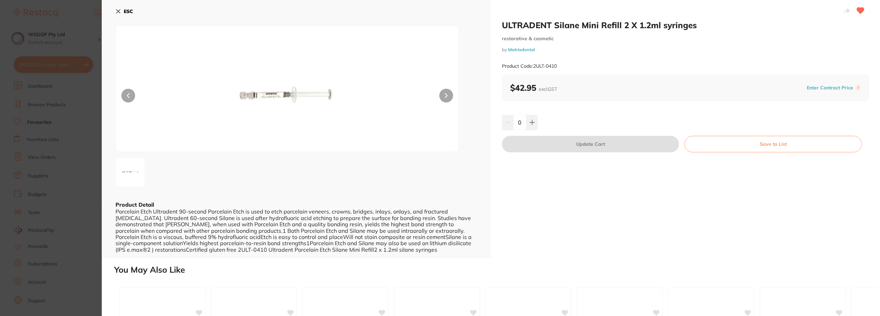
click at [62, 112] on section "ULTRADENT Silane Mini Refill 2 X 1.2ml syringes restorative & cosmetic by Matri…" at bounding box center [440, 158] width 880 height 316
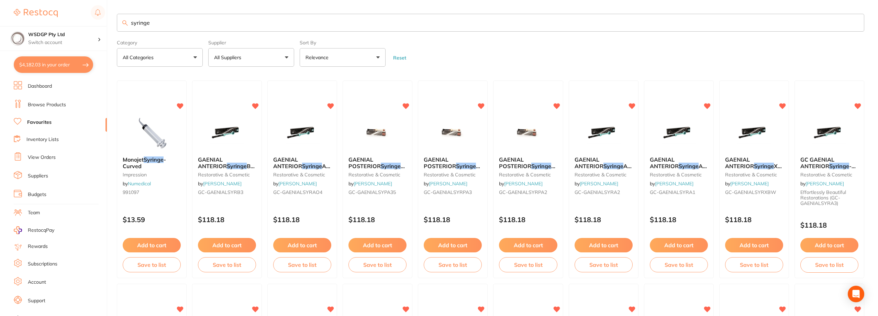
drag, startPoint x: 171, startPoint y: 22, endPoint x: 58, endPoint y: 17, distance: 112.2
click at [58, 17] on div "$4,182.03 WSDGP Pty Ltd Switch account WSDGP Pty Ltd Warrnambool Smile Dental G…" at bounding box center [439, 158] width 878 height 316
type input "10cc"
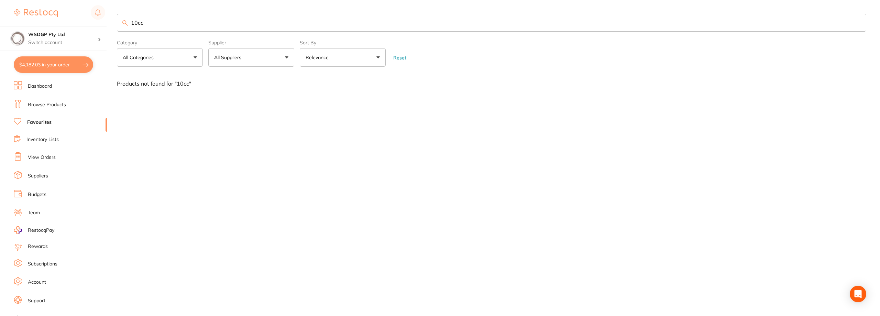
click at [35, 108] on li "Browse Products" at bounding box center [60, 105] width 93 height 10
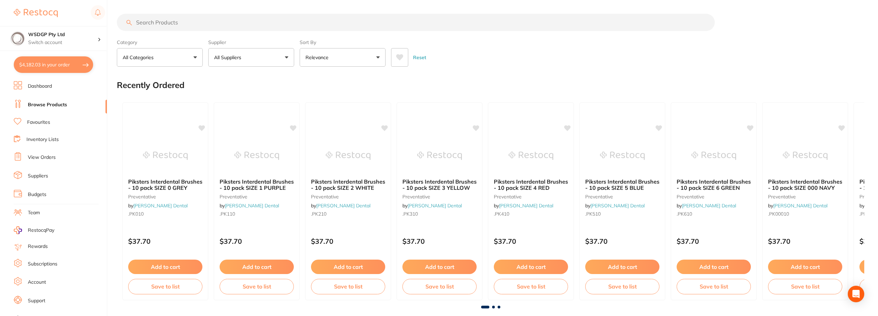
drag, startPoint x: 210, startPoint y: 22, endPoint x: 206, endPoint y: 22, distance: 4.5
click at [210, 22] on input "search" at bounding box center [416, 22] width 598 height 17
type input "irrigation syringe 10cc"
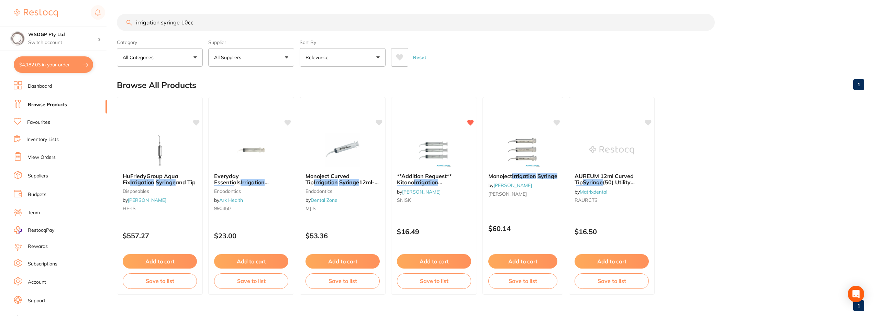
click at [58, 121] on li "Favourites" at bounding box center [60, 122] width 93 height 9
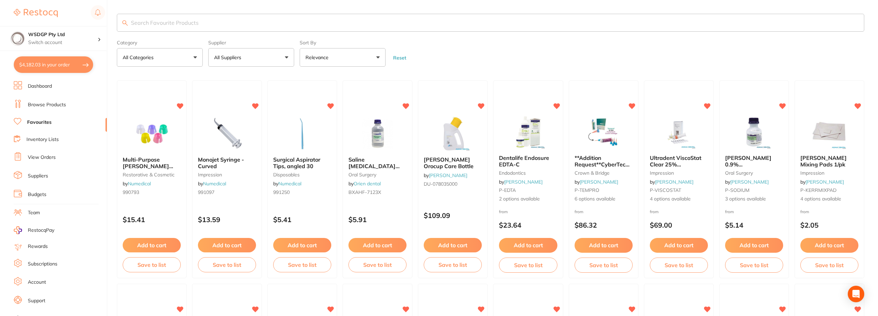
click at [203, 28] on input "search" at bounding box center [491, 23] width 748 height 18
type input "pouch"
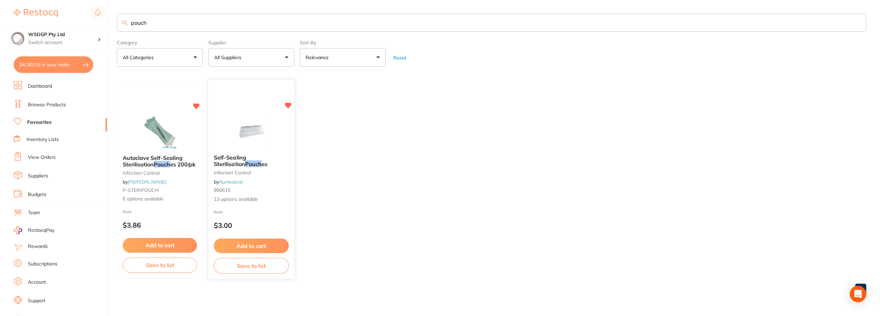
click at [240, 163] on b "Self-Sealing Sterilisation Pouch es" at bounding box center [251, 160] width 75 height 13
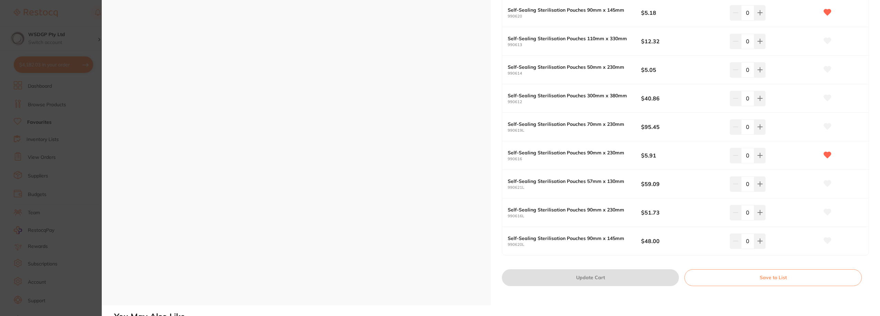
scroll to position [275, 0]
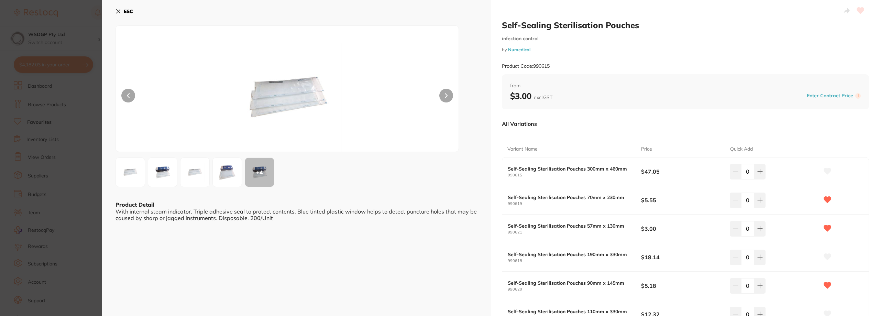
scroll to position [651, 0]
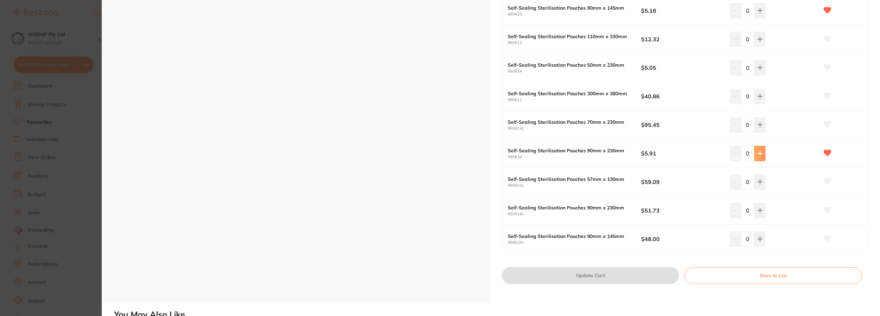
click at [761, 158] on button at bounding box center [759, 153] width 11 height 15
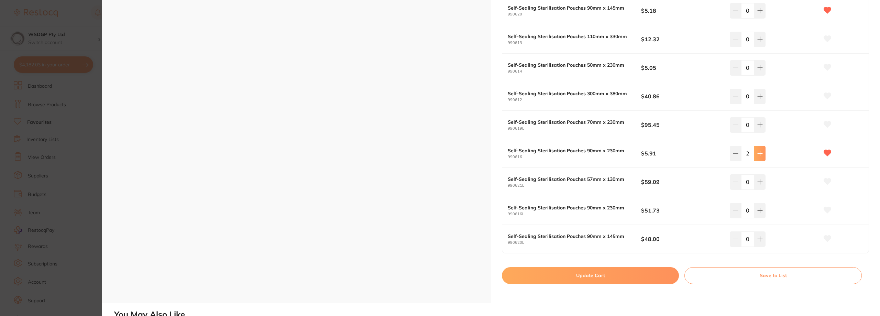
click at [761, 158] on button at bounding box center [759, 153] width 11 height 15
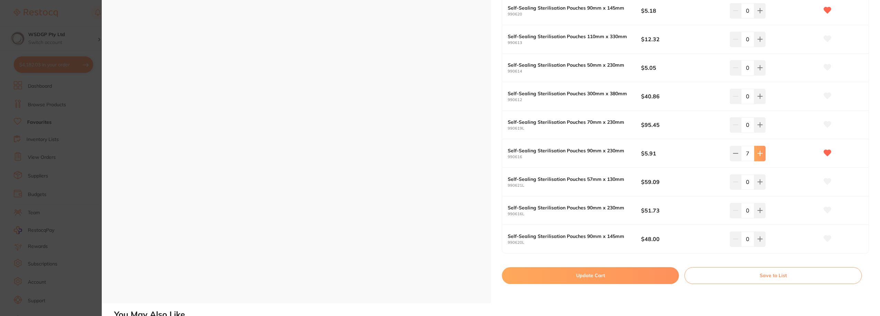
click at [761, 158] on button at bounding box center [759, 153] width 11 height 15
type input "10"
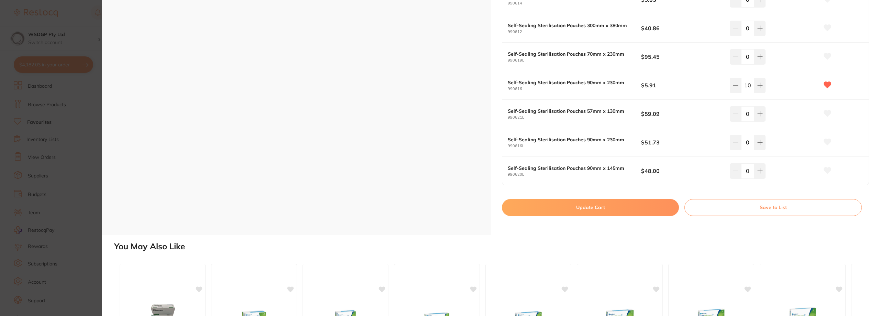
scroll to position [344, 0]
click at [604, 211] on button "Update Cart" at bounding box center [590, 206] width 177 height 17
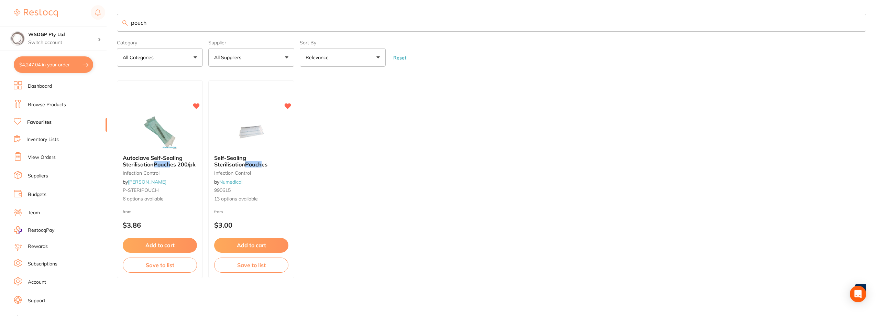
drag, startPoint x: 192, startPoint y: 27, endPoint x: 83, endPoint y: 21, distance: 109.8
click at [83, 21] on div "$4,247.04 WSDGP Pty Ltd Switch account WSDGP Pty Ltd Warrnambool Smile Dental G…" at bounding box center [440, 158] width 880 height 316
type input "kitano"
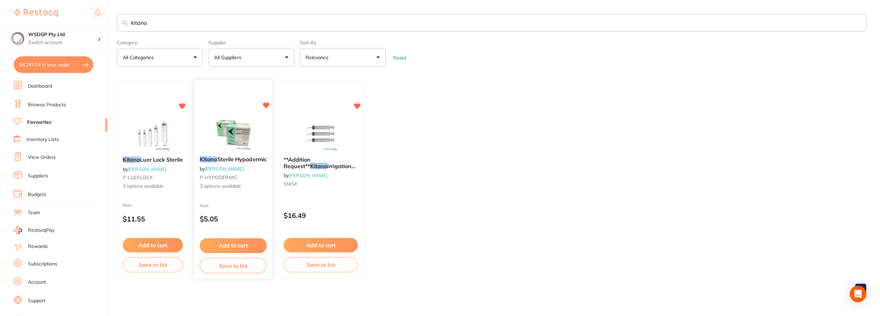
click at [227, 160] on span "Sterile Hypodermic" at bounding box center [242, 159] width 50 height 7
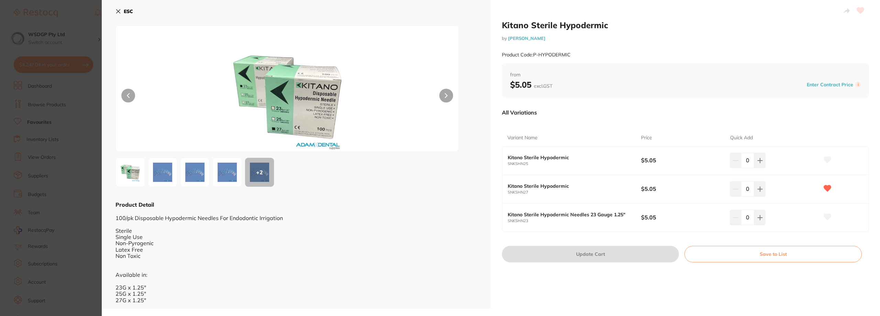
click at [199, 183] on img at bounding box center [195, 172] width 25 height 25
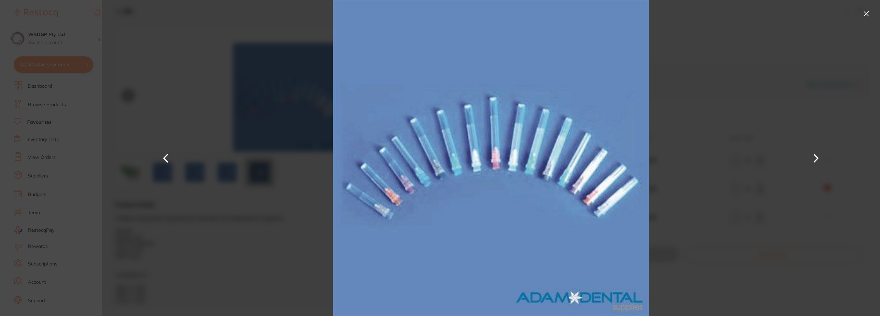
click at [247, 173] on div at bounding box center [491, 158] width 778 height 316
click at [177, 152] on div at bounding box center [491, 158] width 778 height 316
click at [866, 13] on button at bounding box center [866, 13] width 11 height 11
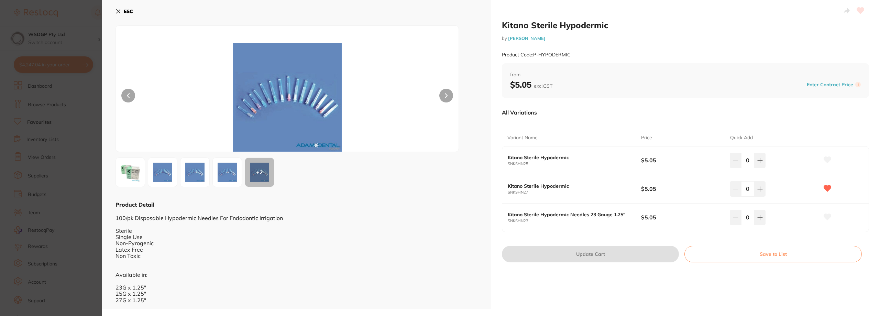
click at [100, 67] on section "Kitano Sterile Hypodermic by Adam Dental Product Code: P-HYPODERMIC ESC + 2 Pro…" at bounding box center [440, 158] width 880 height 316
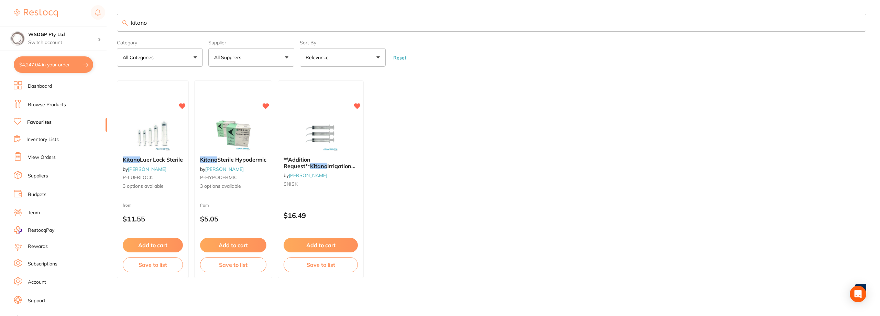
click at [83, 67] on button "$4,247.04 in your order" at bounding box center [53, 64] width 79 height 17
checkbox input "true"
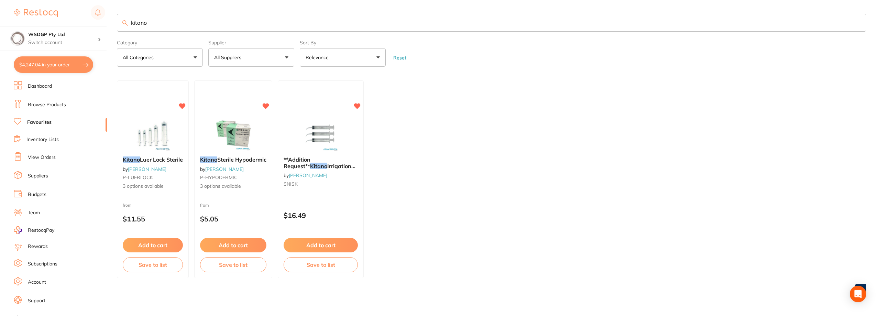
checkbox input "true"
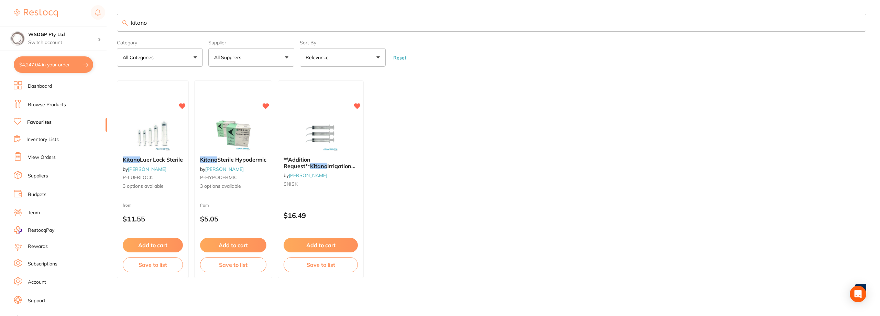
checkbox input "true"
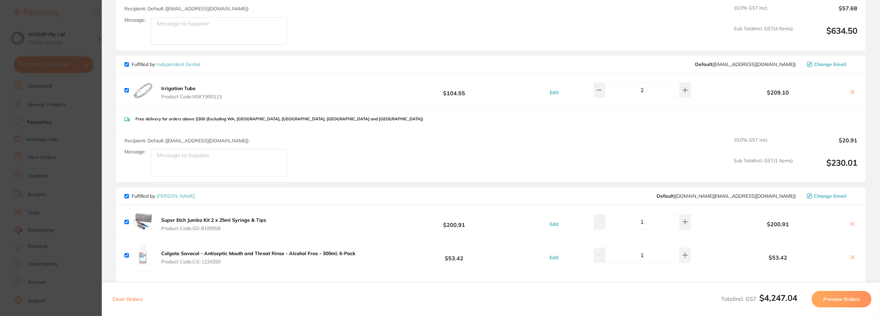
click at [84, 19] on section "Update RRP Set your pre negotiated price for this item. Item Agreed RRP (excl. …" at bounding box center [440, 158] width 880 height 316
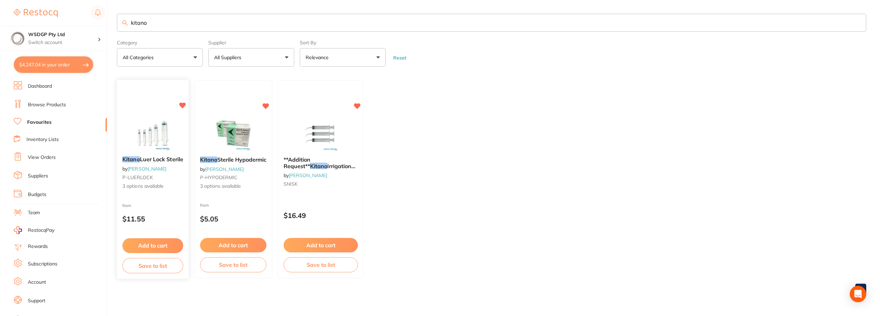
click at [159, 161] on span "Luer Lock Sterile" at bounding box center [161, 159] width 43 height 7
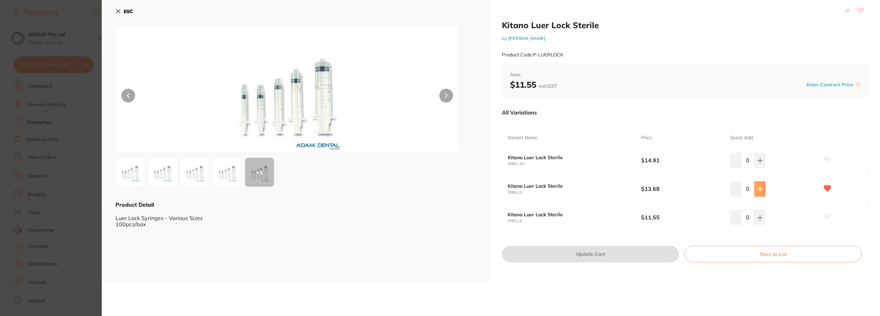
click at [761, 185] on button at bounding box center [759, 188] width 11 height 15
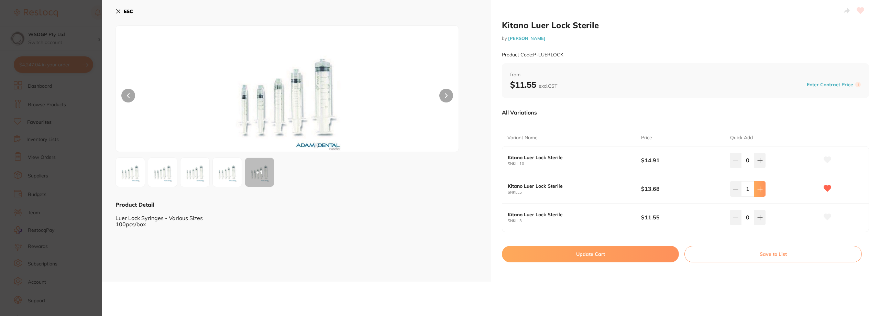
click at [761, 185] on button at bounding box center [759, 188] width 11 height 15
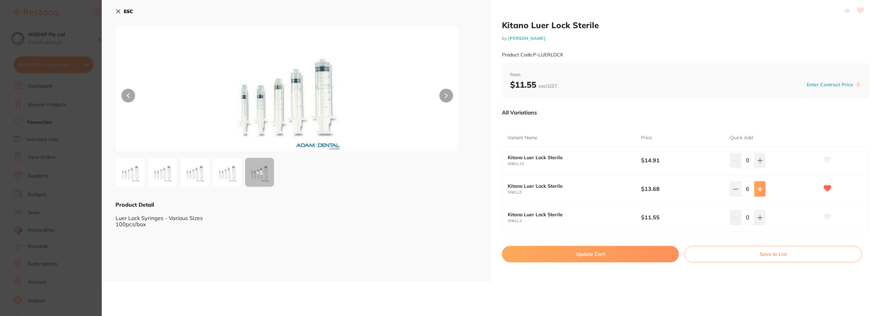
click at [761, 186] on button at bounding box center [759, 188] width 11 height 15
click at [759, 190] on icon at bounding box center [760, 189] width 4 height 4
type input "10"
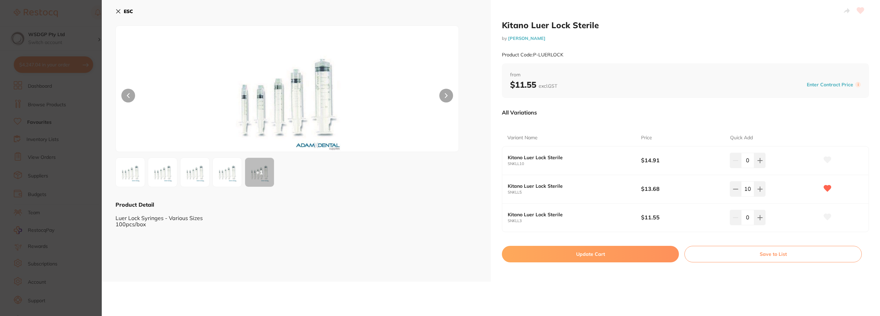
click at [646, 249] on button "Update Cart" at bounding box center [590, 254] width 177 height 17
checkbox input "false"
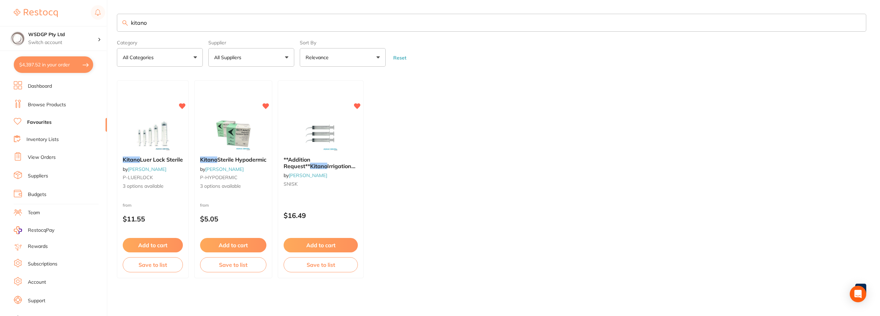
scroll to position [684, 0]
drag, startPoint x: 166, startPoint y: 21, endPoint x: 72, endPoint y: 20, distance: 94.2
click at [72, 20] on div "$4,397.52 WSDGP Pty Ltd Switch account WSDGP Pty Ltd Warrnambool Smile Dental G…" at bounding box center [440, 158] width 880 height 316
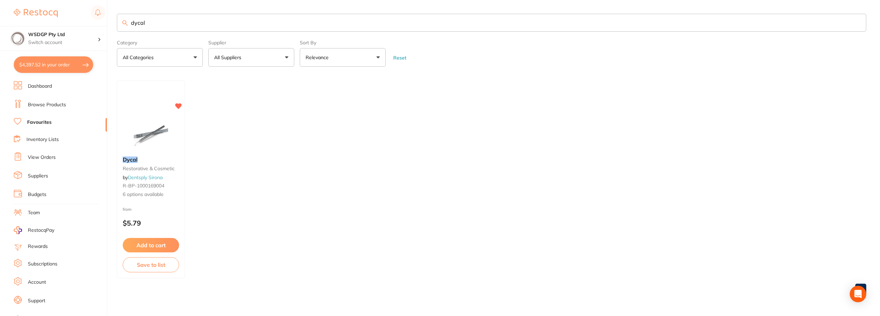
drag, startPoint x: 150, startPoint y: 26, endPoint x: 74, endPoint y: 23, distance: 75.7
click at [74, 23] on div "$4,397.52 WSDGP Pty Ltd Switch account WSDGP Pty Ltd Warrnambool Smile Dental G…" at bounding box center [440, 158] width 880 height 316
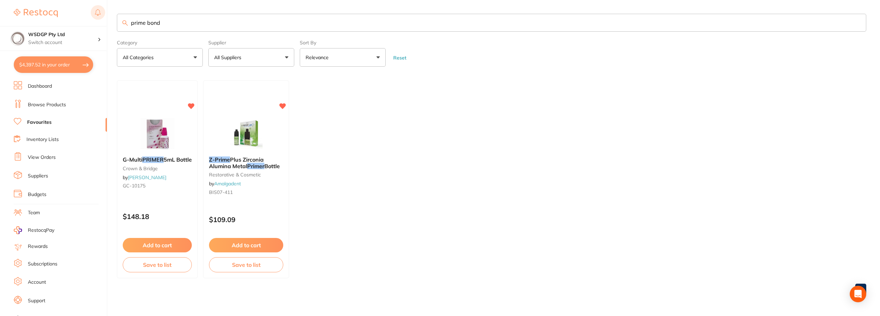
drag, startPoint x: 147, startPoint y: 22, endPoint x: 99, endPoint y: 18, distance: 48.3
click at [99, 18] on div "$4,397.52 WSDGP Pty Ltd Switch account WSDGP Pty Ltd Warrnambool Smile Dental G…" at bounding box center [440, 158] width 880 height 316
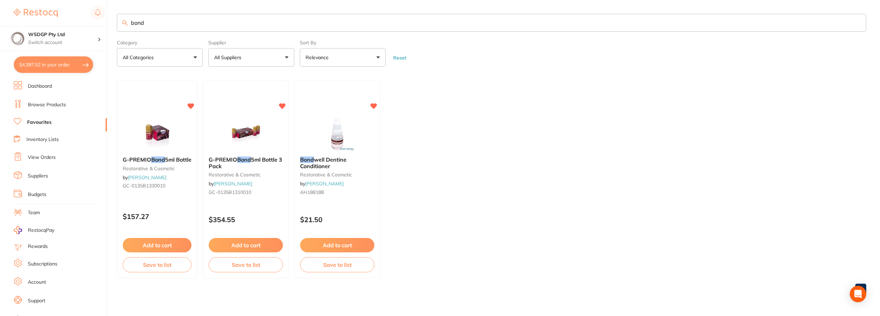
drag, startPoint x: 130, startPoint y: 24, endPoint x: 96, endPoint y: 23, distance: 34.4
click at [96, 23] on div "$4,397.52 WSDGP Pty Ltd Switch account WSDGP Pty Ltd Warrnambool Smile Dental G…" at bounding box center [440, 158] width 880 height 316
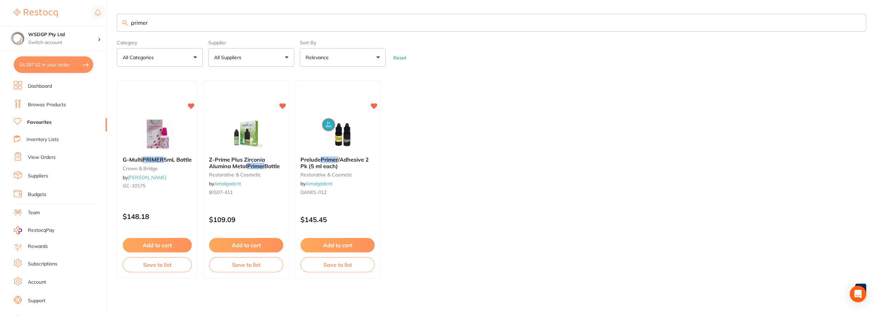
drag, startPoint x: 154, startPoint y: 23, endPoint x: 85, endPoint y: 22, distance: 69.1
click at [85, 22] on div "$4,397.52 WSDGP Pty Ltd Switch account WSDGP Pty Ltd Warrnambool Smile Dental G…" at bounding box center [440, 158] width 880 height 316
type input "adhesive"
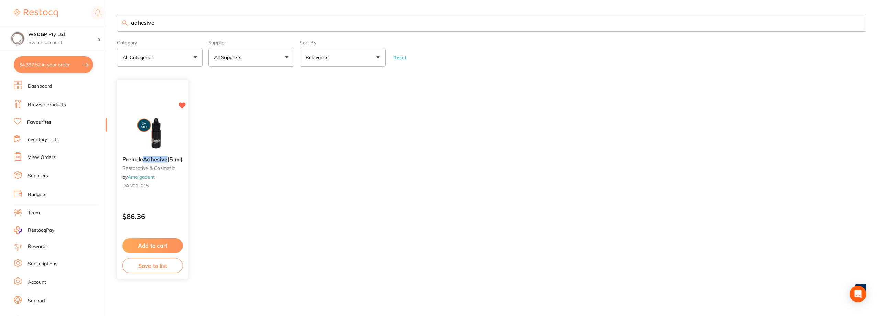
click at [138, 157] on span "Prelude" at bounding box center [132, 159] width 21 height 7
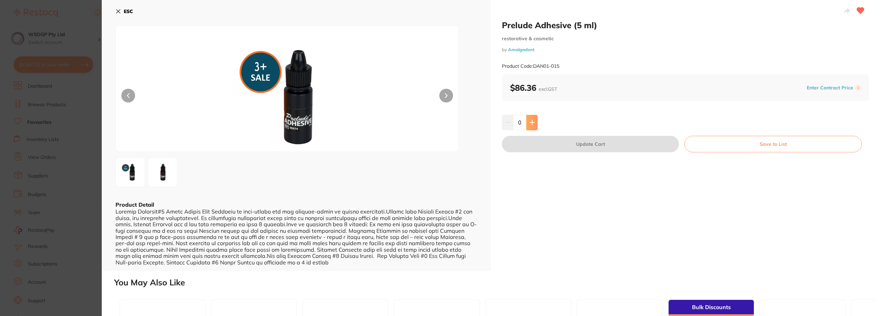
click at [534, 120] on icon at bounding box center [532, 123] width 6 height 6
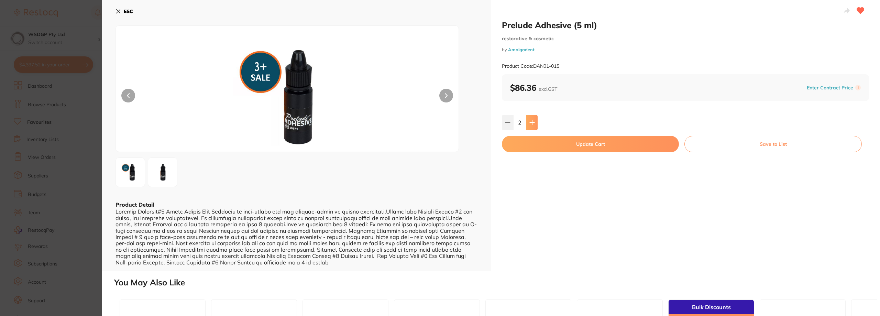
click at [534, 120] on icon at bounding box center [532, 123] width 6 height 6
type input "4"
click at [535, 144] on button "Update Cart" at bounding box center [590, 144] width 177 height 17
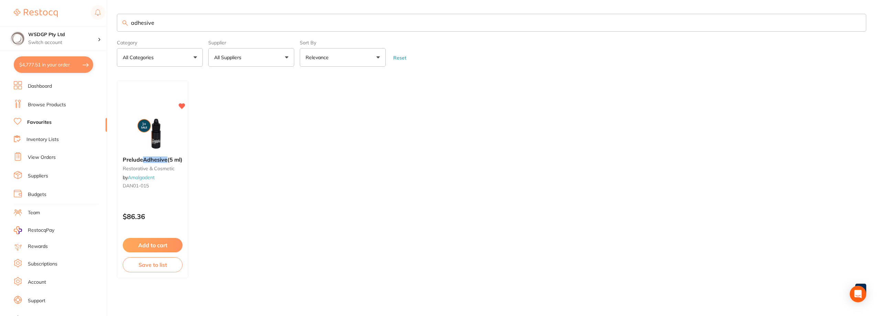
checkbox input "false"
drag, startPoint x: 191, startPoint y: 20, endPoint x: 109, endPoint y: 20, distance: 82.2
click at [109, 20] on div "$4,777.51 WSDGP Pty Ltd Switch account WSDGP Pty Ltd Warrnambool Smile Dental G…" at bounding box center [440, 158] width 880 height 316
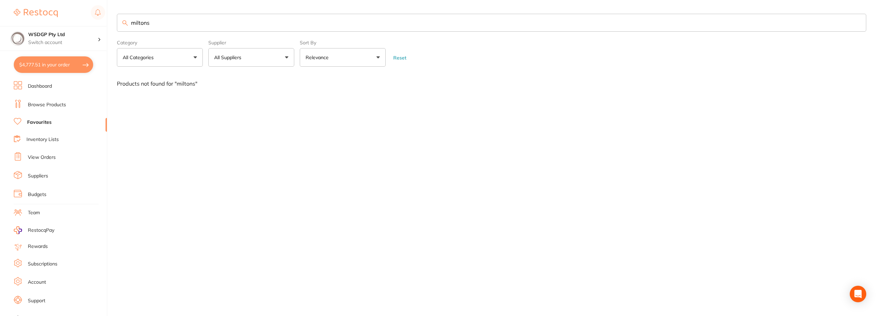
drag, startPoint x: 177, startPoint y: 20, endPoint x: 78, endPoint y: 9, distance: 100.3
click at [78, 9] on div "$4,777.51 WSDGP Pty Ltd Switch account WSDGP Pty Ltd Warrnambool Smile Dental G…" at bounding box center [440, 158] width 880 height 316
type input "hyp"
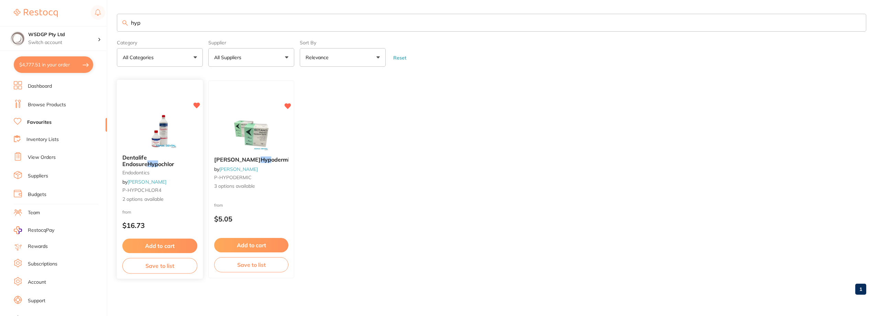
click at [163, 165] on b "Dentalife Endosure Hyp ochlor" at bounding box center [159, 160] width 75 height 13
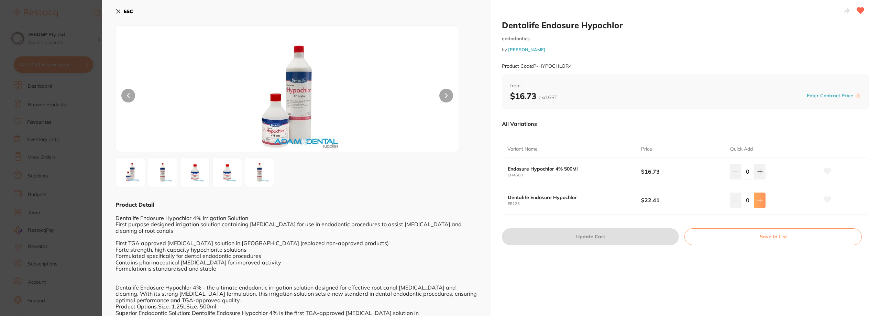
click at [758, 198] on icon at bounding box center [760, 200] width 6 height 6
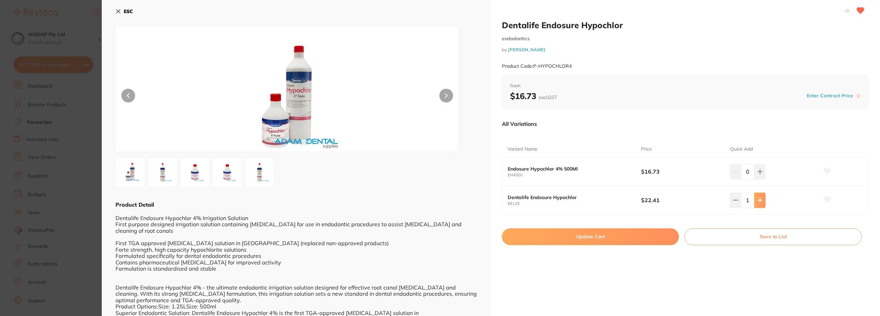
click at [758, 198] on icon at bounding box center [760, 200] width 6 height 6
type input "2"
click at [50, 31] on section "Dentalife Endosure Hypochlor endodontics by Adam Dental Product Code: P-HYPOCHL…" at bounding box center [440, 158] width 880 height 316
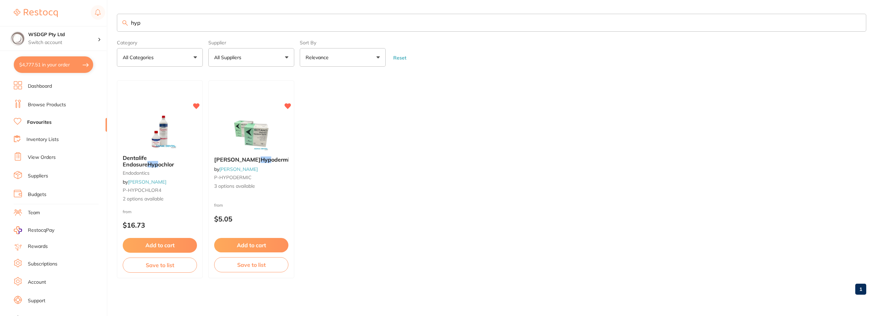
drag, startPoint x: 189, startPoint y: 25, endPoint x: 91, endPoint y: 23, distance: 98.3
click at [91, 23] on div "$4,777.51 WSDGP Pty Ltd Switch account WSDGP Pty Ltd Warrnambool Smile Dental G…" at bounding box center [440, 158] width 880 height 316
type input "saline"
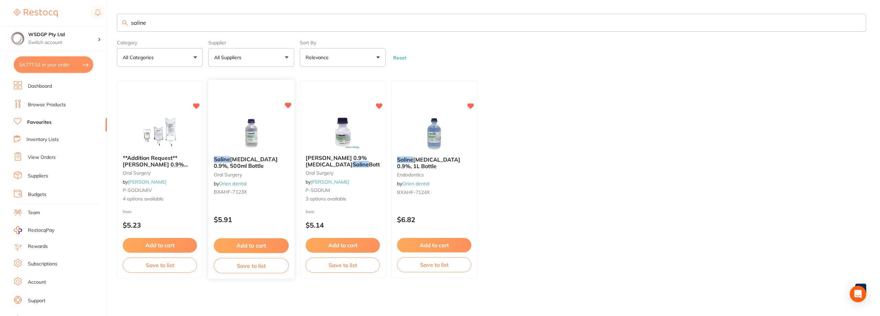
click at [255, 161] on span "Sodium Chloride 0.9%, 500ml Bottle" at bounding box center [246, 162] width 64 height 13
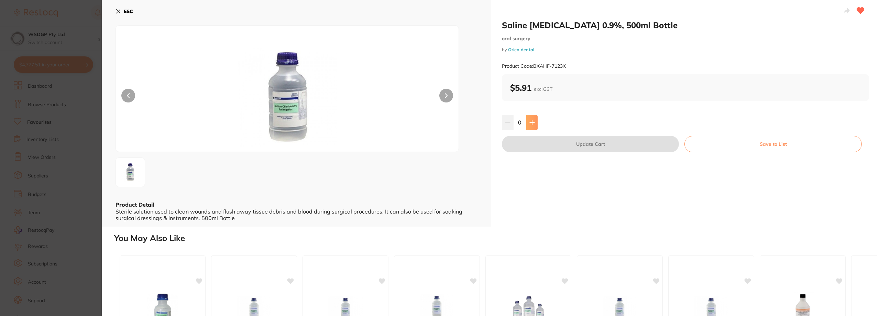
click at [532, 126] on button at bounding box center [531, 122] width 11 height 15
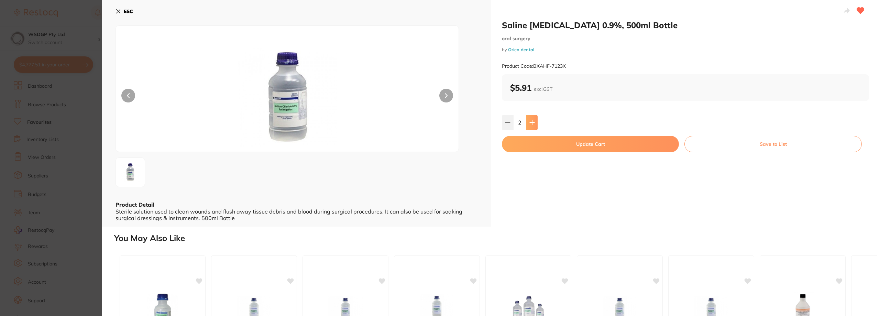
click at [532, 126] on button at bounding box center [531, 122] width 11 height 15
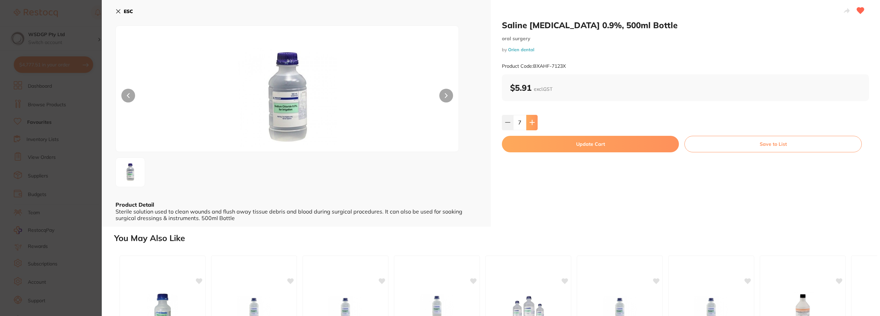
click at [537, 125] on button at bounding box center [531, 122] width 11 height 15
type input "10"
click at [532, 142] on button "Update Cart" at bounding box center [590, 144] width 177 height 17
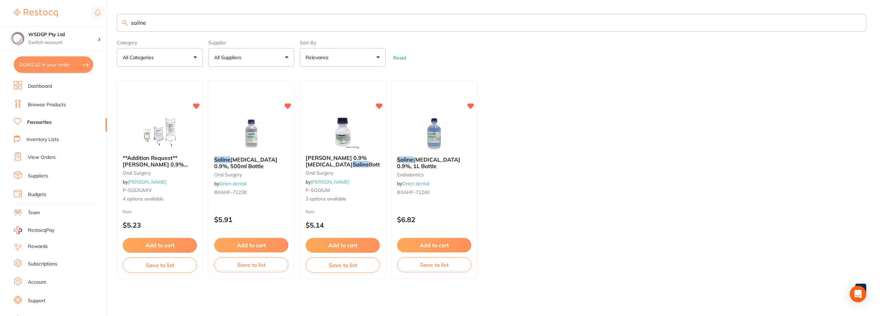
click at [80, 63] on button "$4,842.52 in your order" at bounding box center [53, 64] width 79 height 17
checkbox input "true"
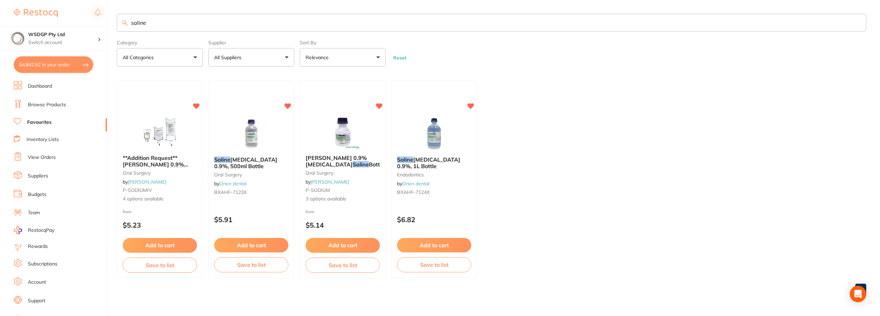
checkbox input "true"
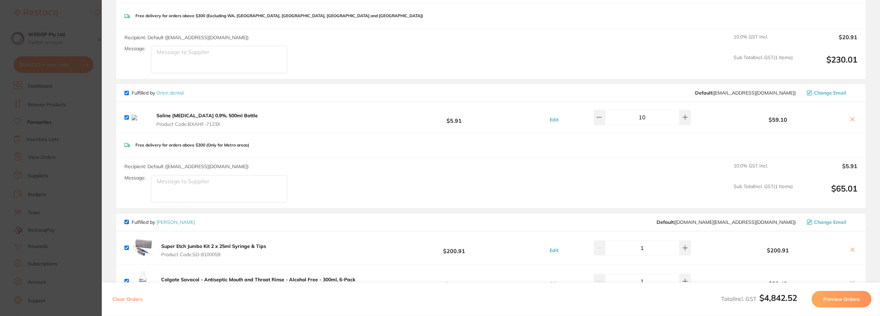
scroll to position [822, 0]
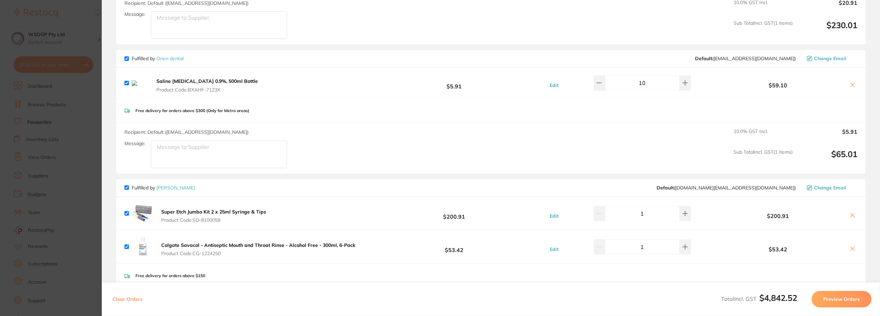
click at [851, 86] on icon at bounding box center [853, 85] width 6 height 6
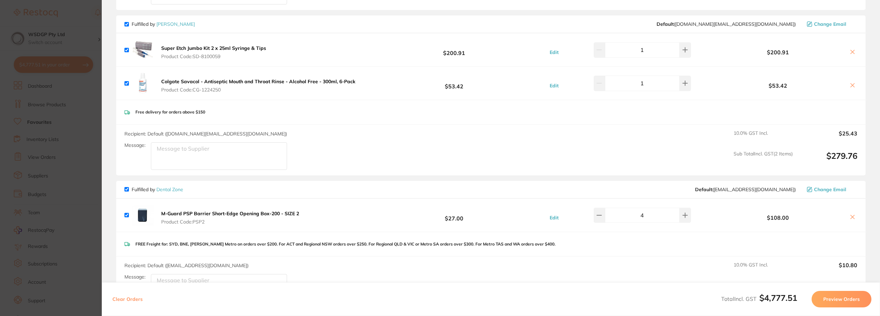
scroll to position [788, 0]
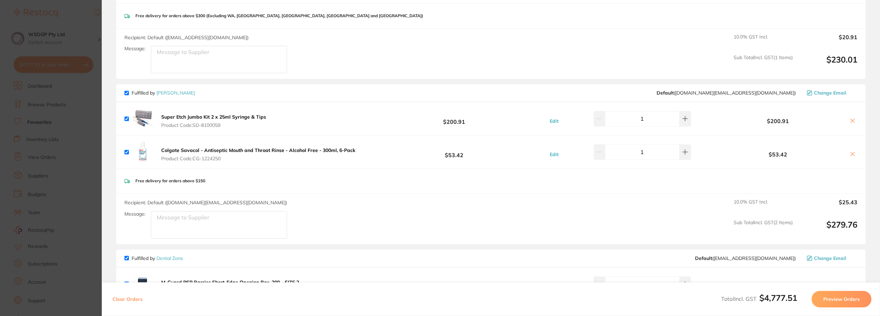
click at [851, 121] on icon at bounding box center [853, 121] width 4 height 4
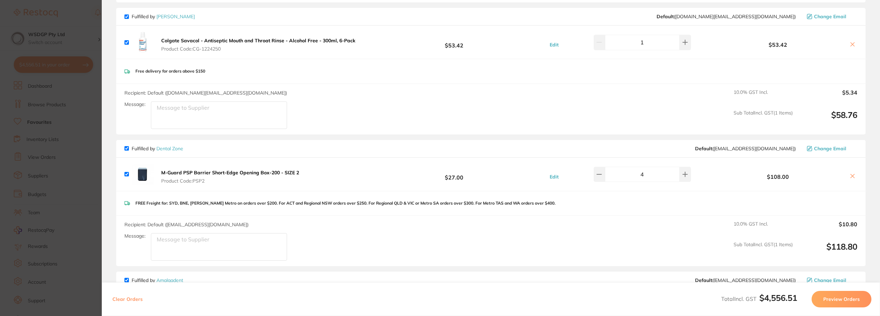
scroll to position [856, 0]
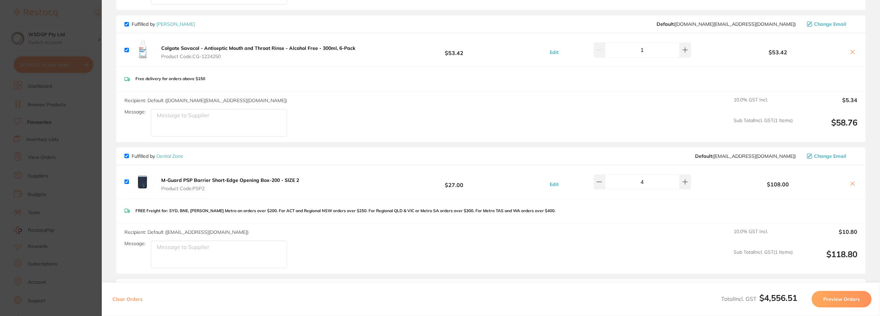
click at [853, 51] on icon at bounding box center [853, 52] width 6 height 6
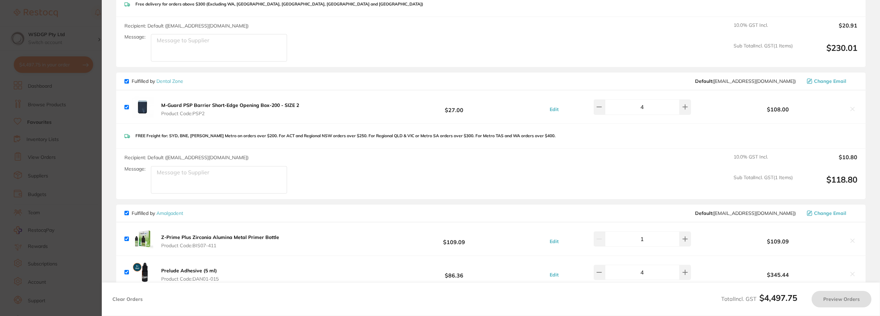
scroll to position [788, 0]
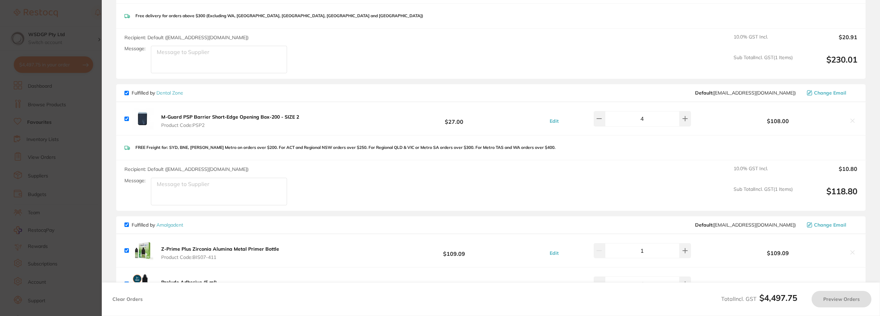
checkbox input "true"
click at [682, 119] on icon at bounding box center [685, 119] width 6 height 6
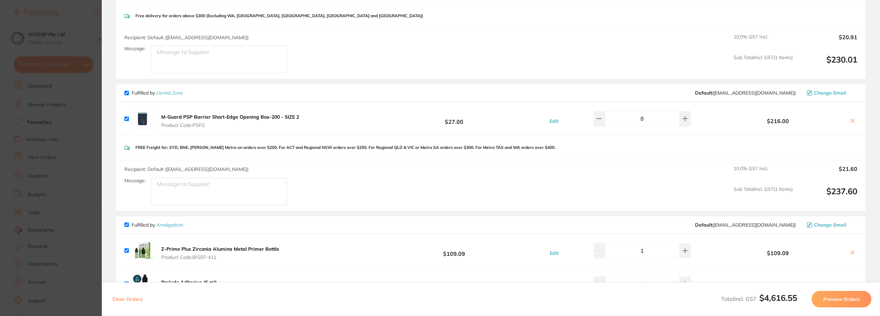
click at [645, 148] on div "FREE Freight for: SYD, BNE, [PERSON_NAME] Metro on orders over $200. For ACT an…" at bounding box center [490, 147] width 749 height 24
click at [682, 120] on icon at bounding box center [685, 119] width 6 height 6
click at [682, 121] on icon at bounding box center [685, 119] width 6 height 6
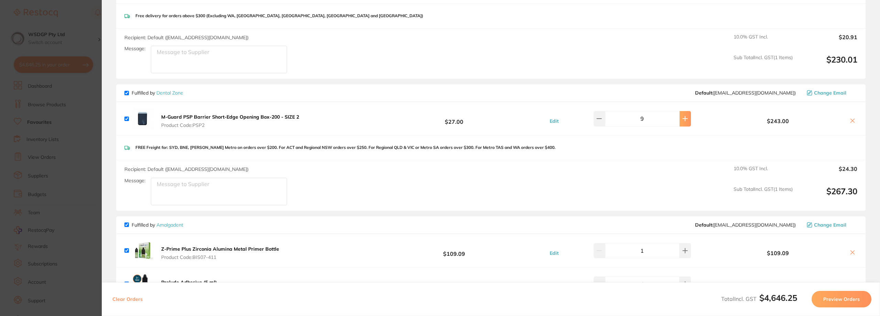
click at [682, 121] on icon at bounding box center [685, 119] width 6 height 6
type input "11"
click at [665, 142] on div "FREE Freight for: SYD, BNE, [PERSON_NAME] Metro on orders over $200. For ACT an…" at bounding box center [490, 147] width 749 height 24
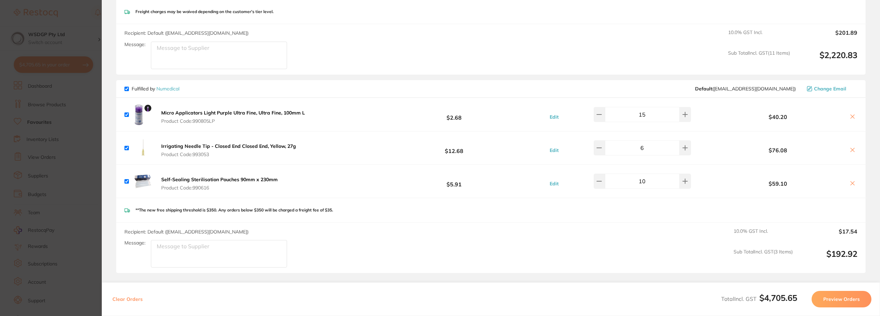
scroll to position [1681, 0]
click at [682, 179] on icon at bounding box center [685, 181] width 6 height 6
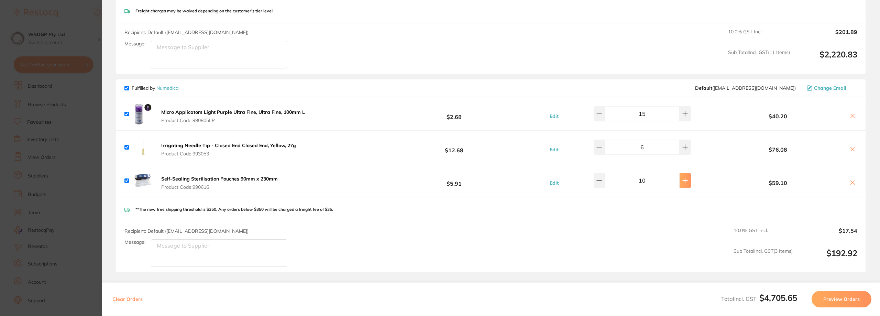
click at [682, 179] on icon at bounding box center [685, 181] width 6 height 6
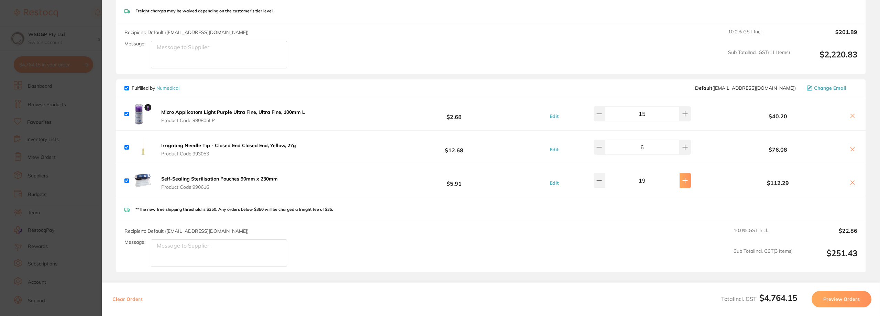
click at [682, 179] on icon at bounding box center [685, 181] width 6 height 6
type input "20"
click at [685, 148] on button at bounding box center [685, 147] width 11 height 15
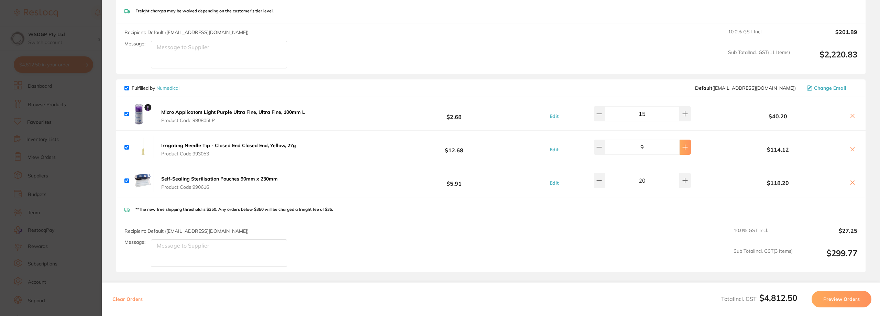
click at [685, 148] on button at bounding box center [685, 147] width 11 height 15
click at [682, 150] on icon at bounding box center [685, 147] width 6 height 6
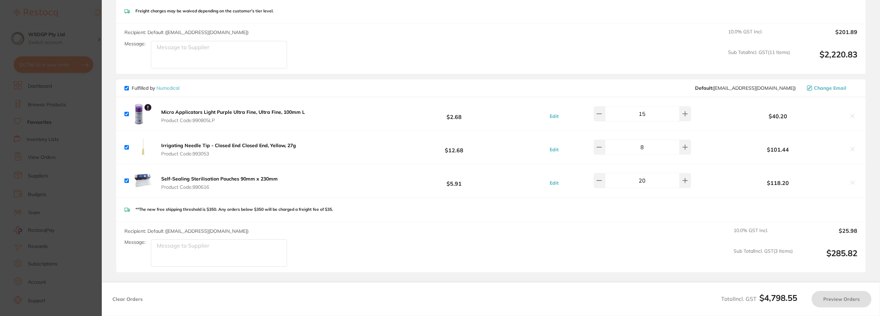
type input "10"
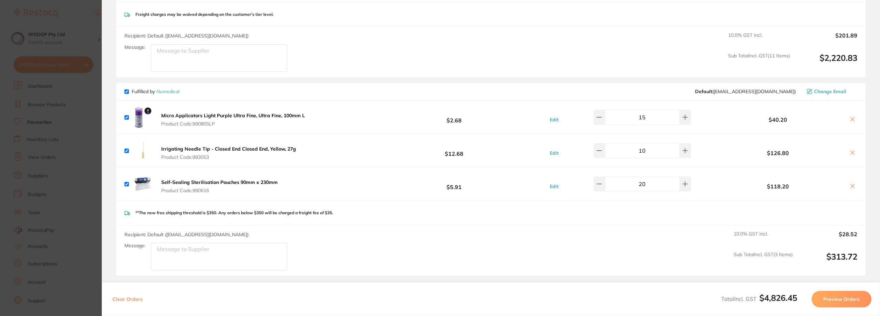
scroll to position [1678, 0]
click at [682, 121] on button at bounding box center [685, 116] width 11 height 15
type input "16"
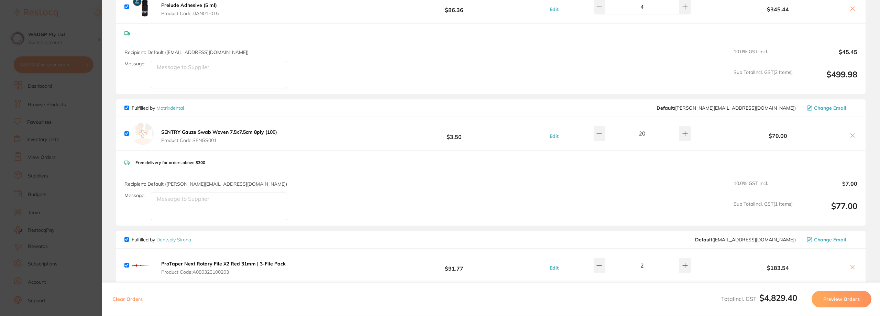
scroll to position [1059, 0]
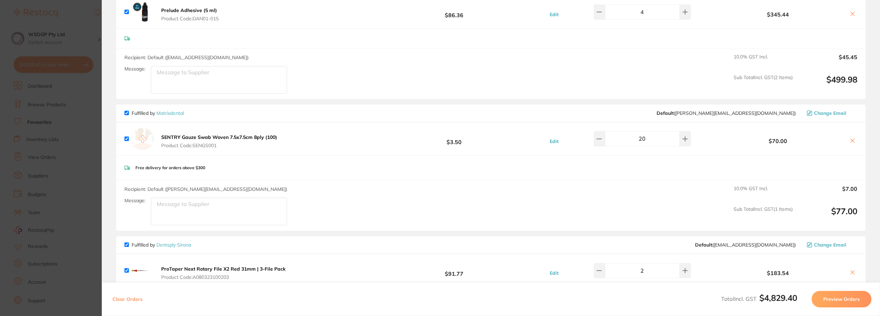
click at [258, 195] on div "Recipient: Default ( peter@matrixdental.com.au ) Message:" at bounding box center [208, 206] width 168 height 40
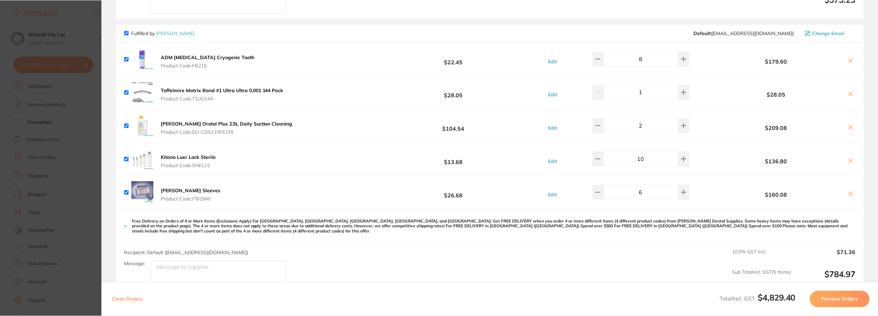
scroll to position [406, 0]
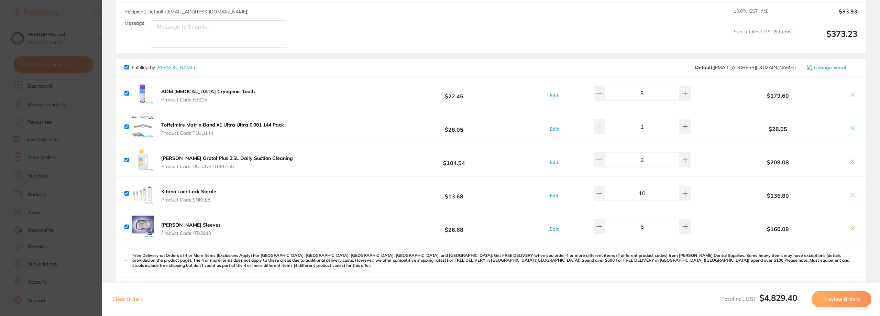
click at [205, 189] on b "Kitano Luer Lock Sterile" at bounding box center [188, 191] width 55 height 6
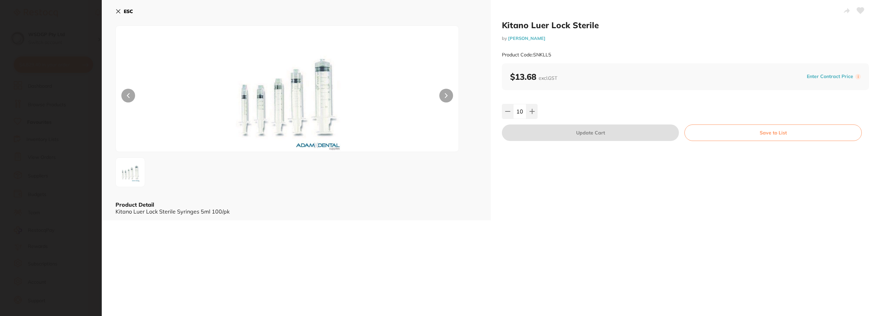
click at [118, 12] on icon at bounding box center [119, 12] width 4 height 4
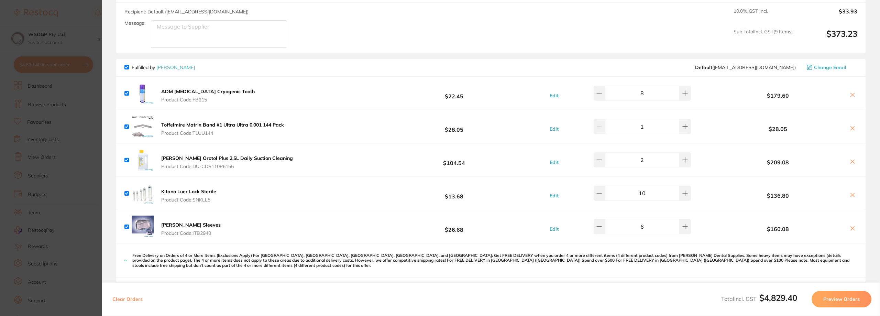
click at [28, 65] on section "Update RRP Set your pre negotiated price for this item. Item Agreed RRP (excl. …" at bounding box center [440, 158] width 880 height 316
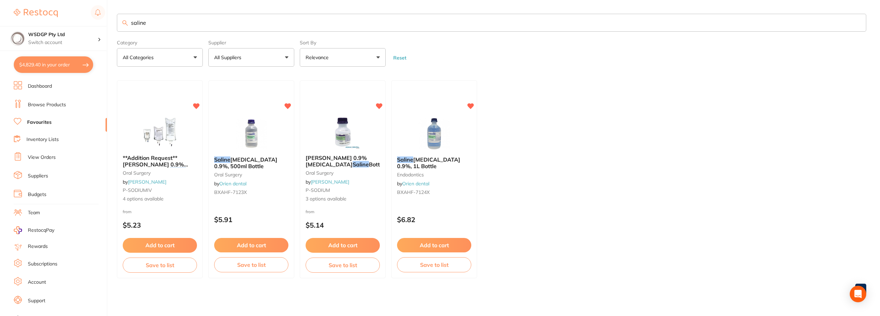
click at [241, 21] on input "saline" at bounding box center [491, 23] width 749 height 18
click at [53, 108] on link "Browse Products" at bounding box center [47, 104] width 38 height 7
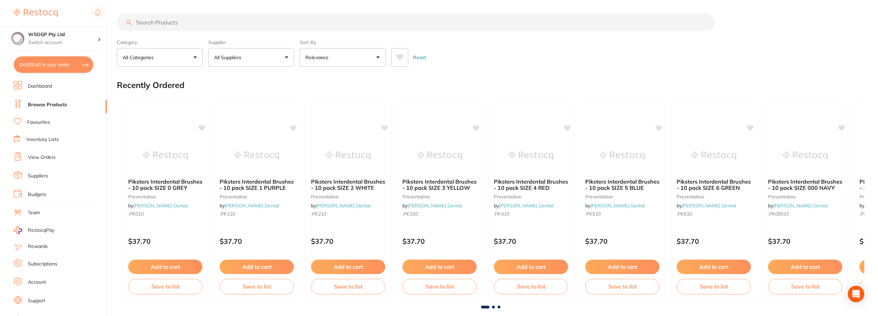
click at [187, 24] on input "search" at bounding box center [416, 22] width 598 height 17
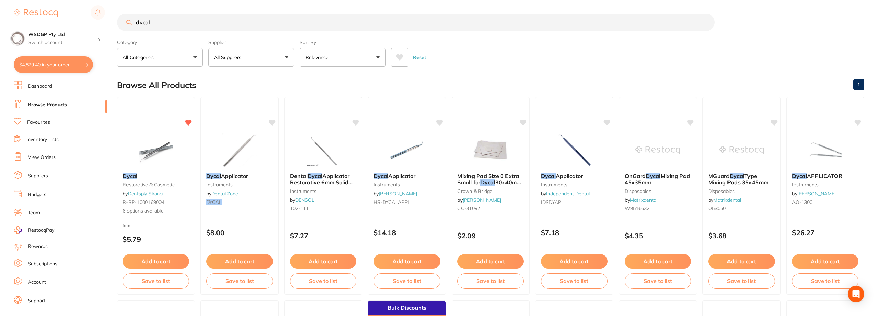
drag, startPoint x: 198, startPoint y: 18, endPoint x: 116, endPoint y: 20, distance: 82.2
click at [116, 20] on div "$4,829.40 WSDGP Pty Ltd Switch account WSDGP Pty Ltd Warrnambool Smile Dental G…" at bounding box center [439, 158] width 878 height 316
paste input "Dental Calcium Hydroxide"
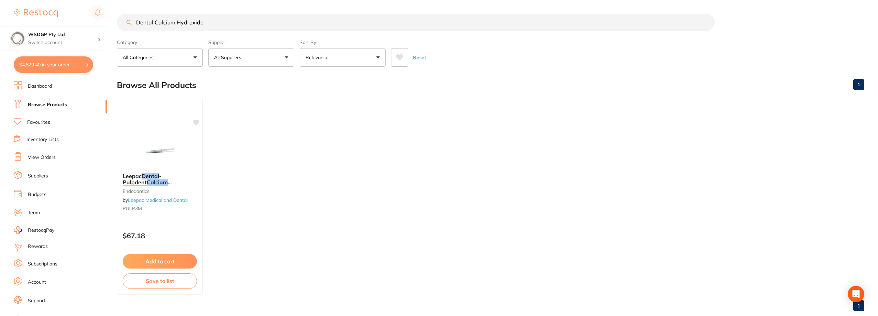
drag, startPoint x: 206, startPoint y: 23, endPoint x: 133, endPoint y: 22, distance: 72.9
click at [133, 22] on input "Dental Calcium Hydroxide" at bounding box center [416, 22] width 598 height 17
type input "radiopaque cal"
click at [53, 127] on li "Favourites" at bounding box center [60, 122] width 93 height 9
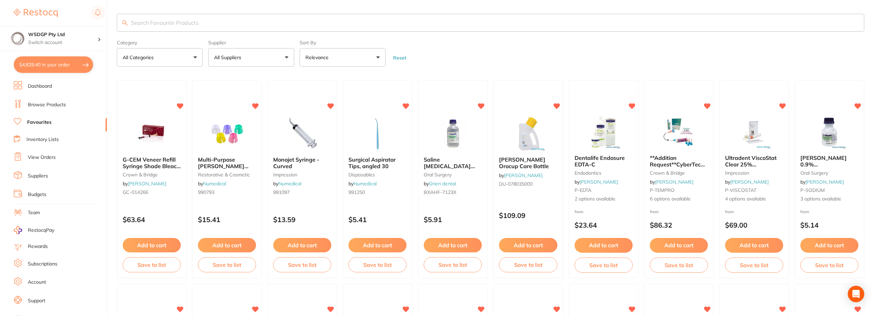
click at [209, 23] on input "search" at bounding box center [491, 23] width 748 height 18
type input "dycal"
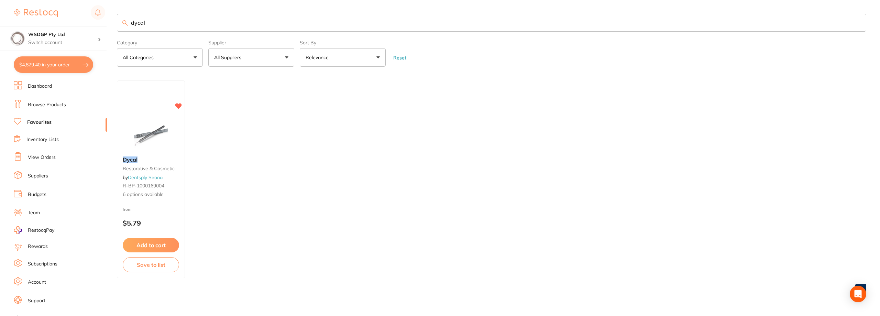
click at [53, 64] on button "$4,829.40 in your order" at bounding box center [53, 64] width 79 height 17
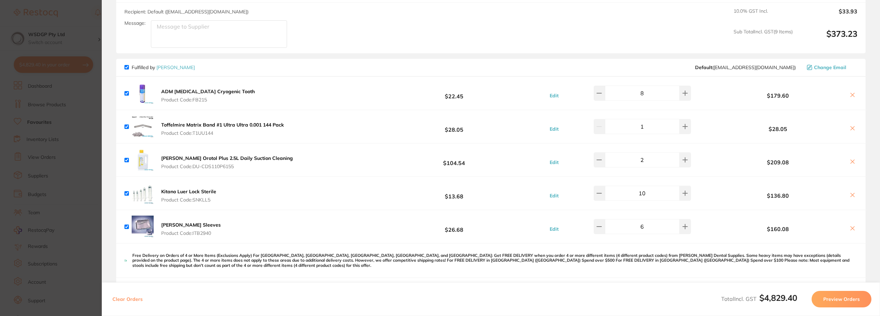
click at [64, 126] on section "Update RRP Set your pre negotiated price for this item. Item Agreed RRP (excl. …" at bounding box center [440, 158] width 880 height 316
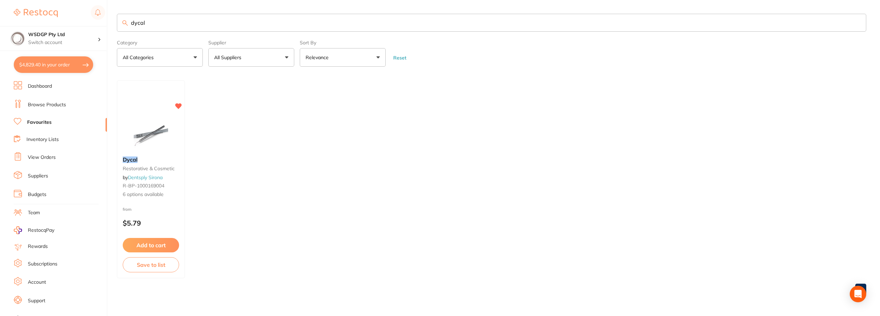
click at [39, 63] on button "$4,829.40 in your order" at bounding box center [53, 64] width 79 height 17
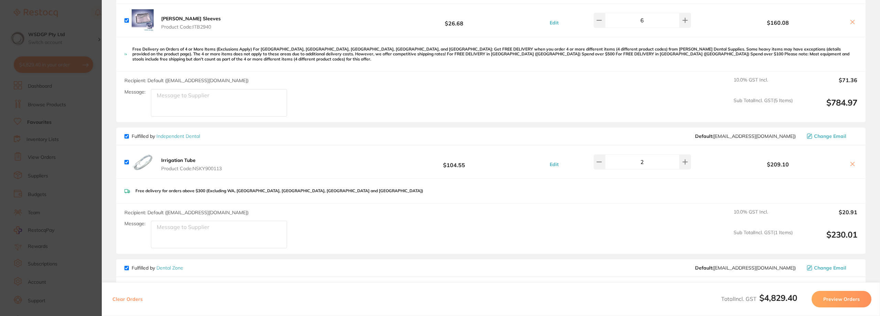
scroll to position [647, 0]
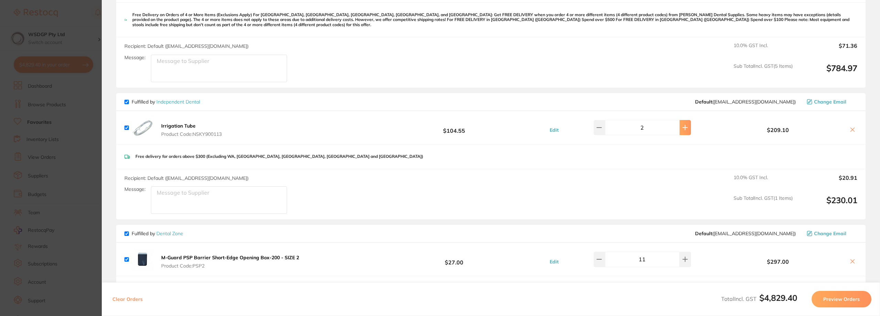
click at [683, 128] on icon at bounding box center [685, 127] width 4 height 4
type input "3"
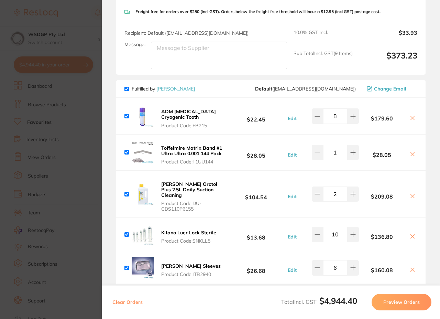
scroll to position [475, 0]
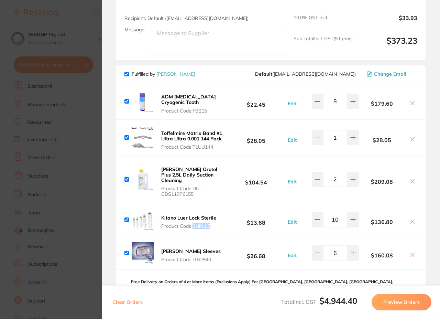
drag, startPoint x: 224, startPoint y: 209, endPoint x: 194, endPoint y: 219, distance: 31.5
click at [194, 219] on div "Kitano Luer Lock Sterile Product Code: SNKLL5 $13.68 Edit 10 $136.80" at bounding box center [270, 219] width 309 height 33
copy button "SNKLL5"
drag, startPoint x: 202, startPoint y: 214, endPoint x: 152, endPoint y: 217, distance: 50.6
click at [202, 215] on b "Kitano Luer Lock Sterile" at bounding box center [188, 218] width 55 height 6
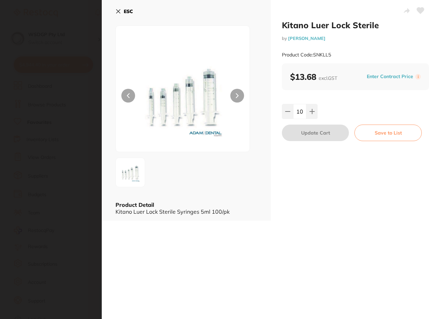
click at [142, 218] on section "Kitano Luer Lock Sterile by Adam Dental Product Code: SNKLL5 ESC Product Detail…" at bounding box center [220, 159] width 440 height 319
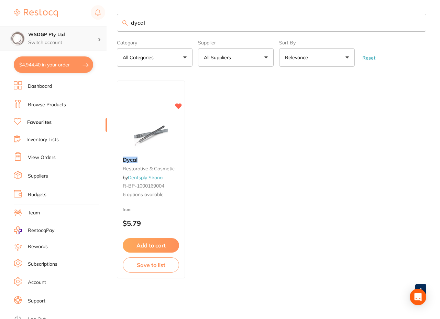
drag, startPoint x: 169, startPoint y: 20, endPoint x: 72, endPoint y: 27, distance: 97.6
click at [74, 27] on div "$4,944.40 WSDGP Pty Ltd Switch account WSDGP Pty Ltd Warrnambool Smile Dental G…" at bounding box center [220, 159] width 440 height 319
paste input "SNKLL5"
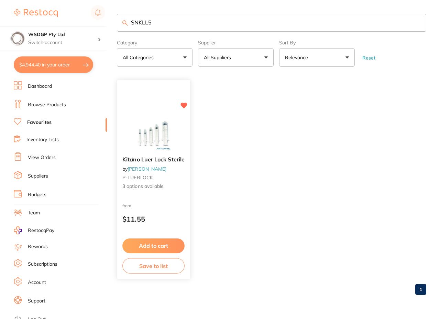
click at [140, 157] on span "Kitano Luer Lock Sterile" at bounding box center [153, 159] width 62 height 7
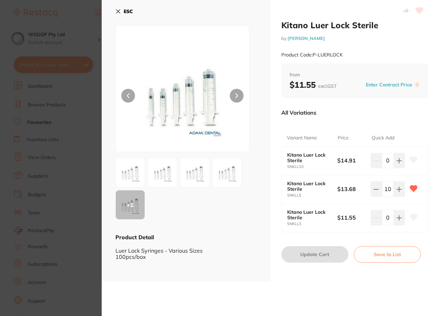
drag, startPoint x: 119, startPoint y: 13, endPoint x: 224, endPoint y: 79, distance: 124.5
click at [119, 13] on icon at bounding box center [119, 12] width 4 height 4
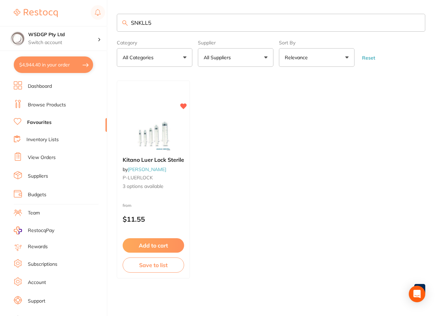
click at [39, 59] on button "$4,944.40 in your order" at bounding box center [53, 64] width 79 height 17
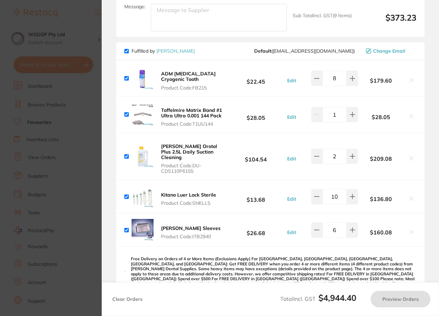
scroll to position [509, 0]
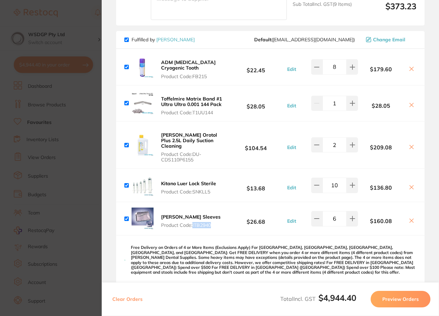
drag, startPoint x: 218, startPoint y: 221, endPoint x: 193, endPoint y: 221, distance: 24.8
click at [193, 221] on div "Tray Barrier Sleeves Product Code: ITB2940 $26.68 Edit 6 $160.08" at bounding box center [270, 218] width 309 height 33
copy span "ITB2940"
click at [187, 213] on b "[PERSON_NAME] Sleeves" at bounding box center [190, 216] width 59 height 6
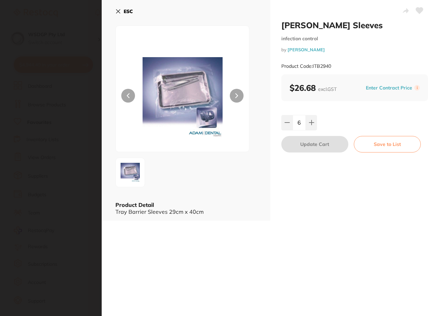
click at [118, 11] on icon at bounding box center [119, 12] width 6 height 6
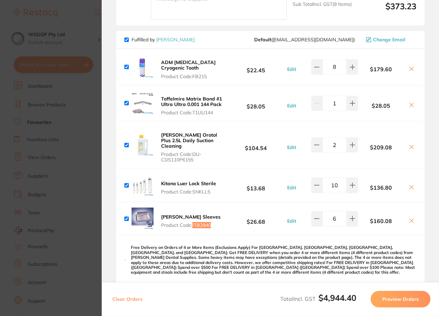
drag, startPoint x: 64, startPoint y: 91, endPoint x: 132, endPoint y: 67, distance: 72.3
click at [64, 91] on section "Update RRP Set your pre negotiated price for this item. Item Agreed RRP (excl. …" at bounding box center [219, 158] width 439 height 316
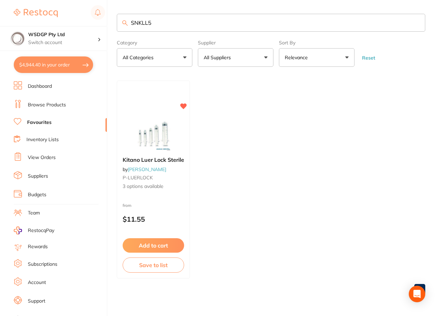
drag, startPoint x: 167, startPoint y: 23, endPoint x: 81, endPoint y: 18, distance: 86.8
click at [81, 18] on div "$4,944.40 WSDGP Pty Ltd Switch account WSDGP Pty Ltd Warrnambool Smile Dental G…" at bounding box center [219, 158] width 439 height 316
type input "barrier"
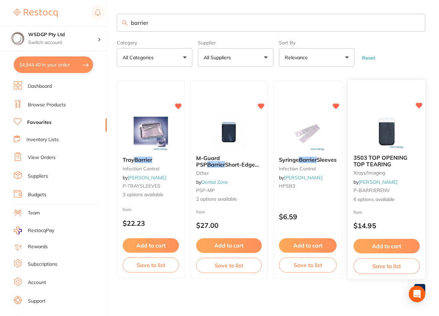
click at [399, 160] on span "3503 TOP OPENING TOP TEARING" at bounding box center [381, 160] width 54 height 13
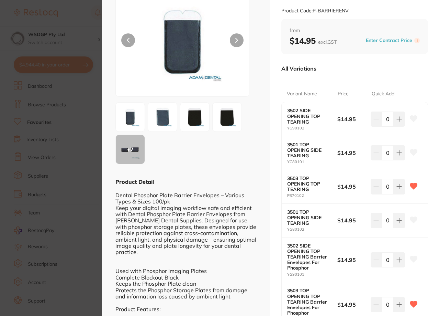
scroll to position [69, 0]
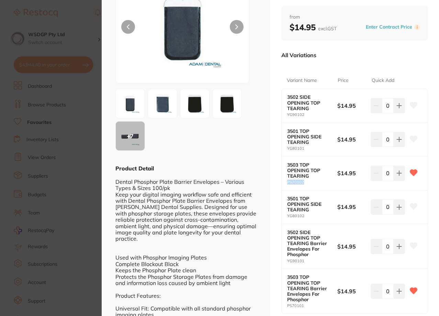
drag, startPoint x: 310, startPoint y: 180, endPoint x: 287, endPoint y: 182, distance: 23.1
click at [287, 182] on small "PS70102" at bounding box center [312, 182] width 50 height 4
copy small "PS70102"
click at [55, 89] on section "3503 TOP OPENING TOP TEARING xrays/imaging by Adam Dental Product Code: P-BARRI…" at bounding box center [219, 158] width 439 height 316
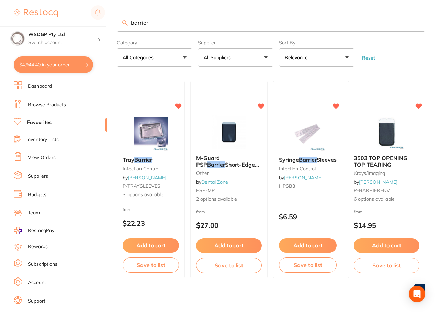
click at [220, 158] on span "M-Guard PSP" at bounding box center [208, 160] width 24 height 13
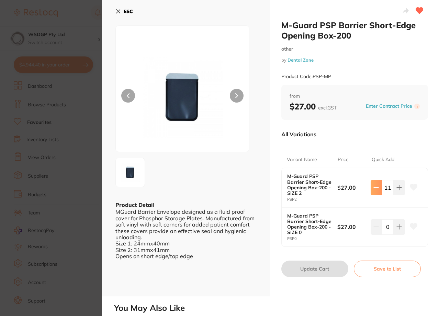
click at [368, 194] on div "M-Guard PSP Barrier Short-Edge Opening Box-200 - SIZE 2 PSP2 $27.00 11" at bounding box center [355, 187] width 146 height 39
click at [373, 190] on button at bounding box center [376, 187] width 11 height 15
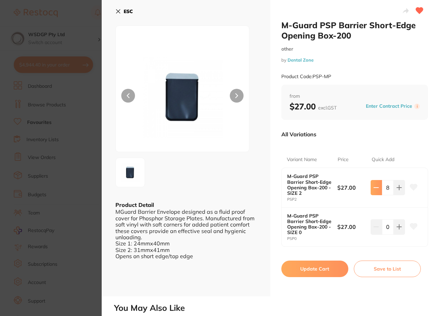
click at [373, 190] on button at bounding box center [376, 187] width 11 height 15
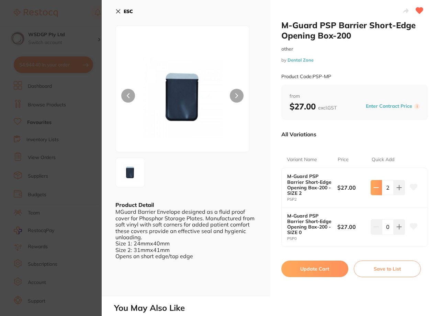
click at [373, 190] on button at bounding box center [376, 187] width 11 height 15
type input "0"
click at [326, 261] on button "Update Cart" at bounding box center [315, 268] width 67 height 17
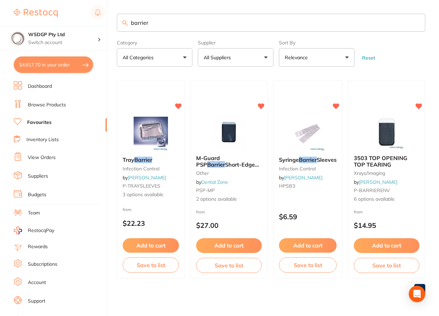
click at [81, 61] on button "$4,617.70 in your order" at bounding box center [53, 64] width 79 height 17
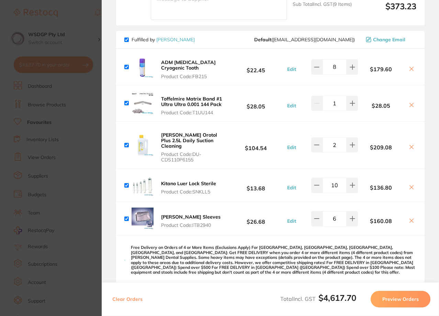
click at [409, 67] on icon at bounding box center [412, 69] width 6 height 6
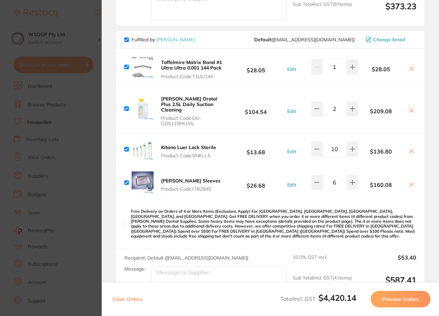
click at [410, 68] on icon at bounding box center [412, 69] width 4 height 4
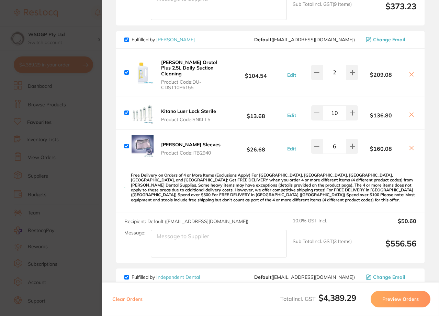
click at [409, 68] on div "$209.08" at bounding box center [387, 72] width 58 height 12
click at [410, 73] on icon at bounding box center [412, 75] width 4 height 4
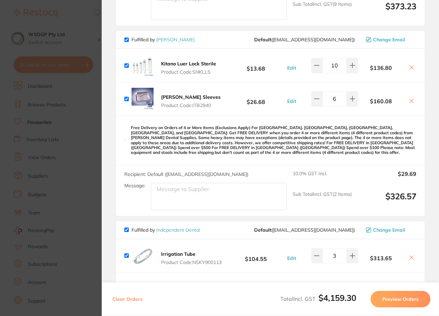
click at [410, 69] on icon at bounding box center [412, 68] width 6 height 6
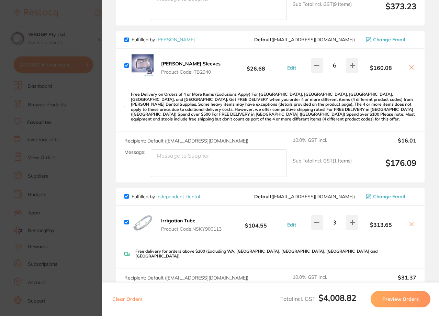
click at [411, 67] on icon at bounding box center [412, 68] width 6 height 6
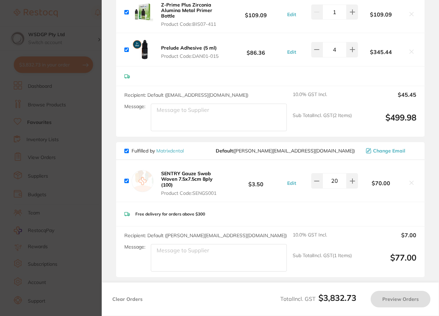
checkbox input "true"
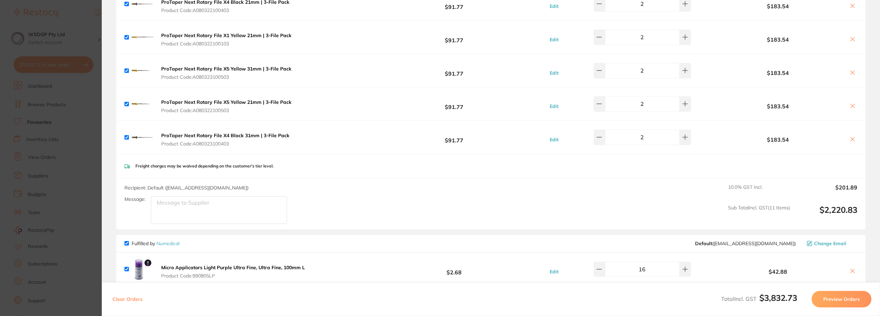
scroll to position [1031, 0]
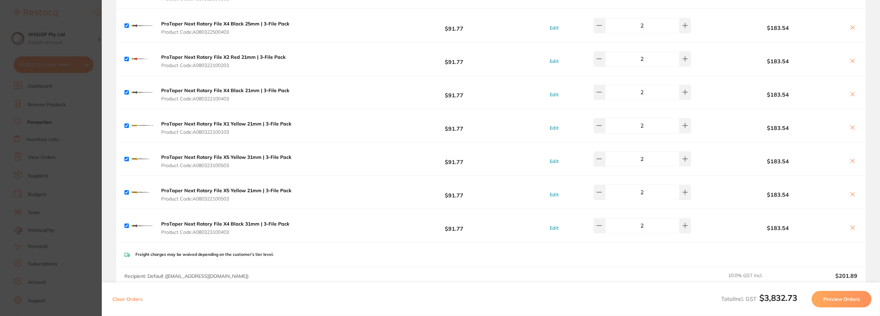
click at [74, 91] on section "Update RRP Set your pre negotiated price for this item. Item Agreed RRP (excl. …" at bounding box center [440, 158] width 880 height 316
click at [182, 24] on input "barrier" at bounding box center [491, 23] width 749 height 18
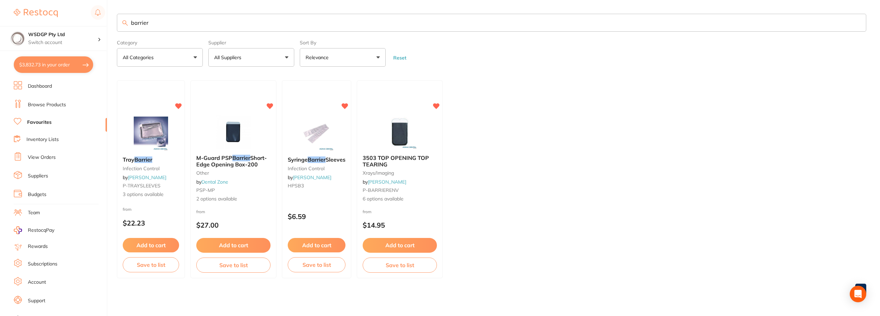
click at [143, 22] on input "barrier" at bounding box center [491, 23] width 749 height 18
type input "pouch"
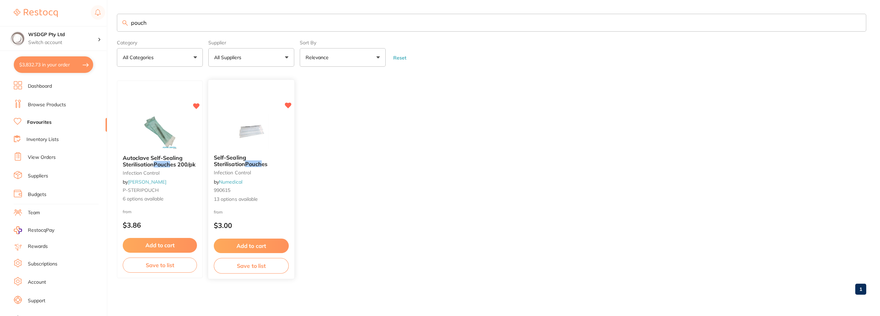
click at [255, 164] on b "Self-Sealing Sterilisation Pouch es" at bounding box center [251, 160] width 75 height 13
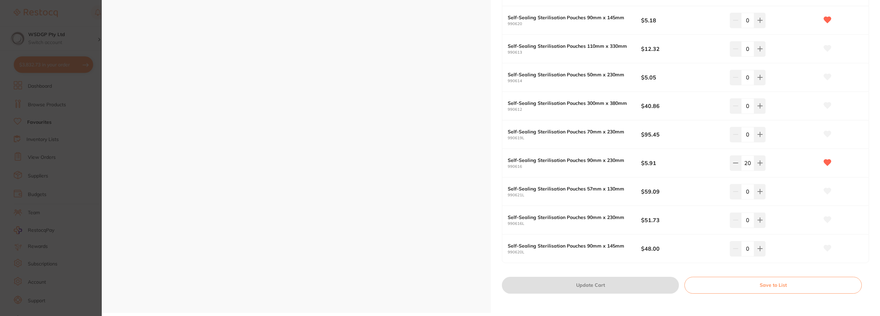
scroll to position [275, 0]
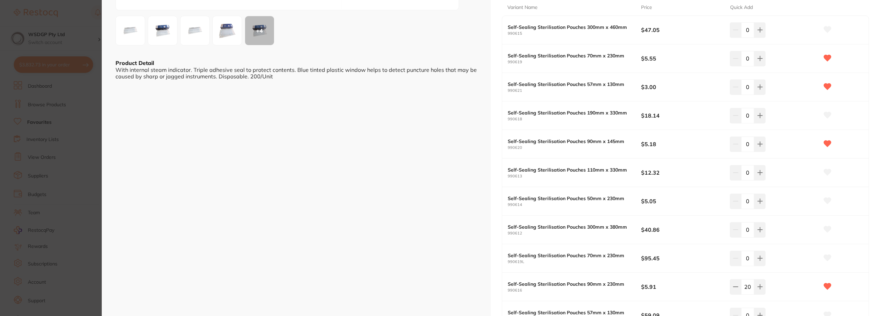
scroll to position [138, 0]
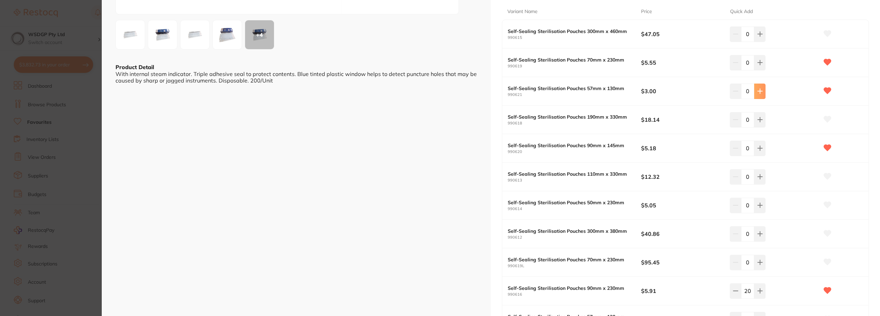
click at [761, 91] on button at bounding box center [759, 91] width 11 height 15
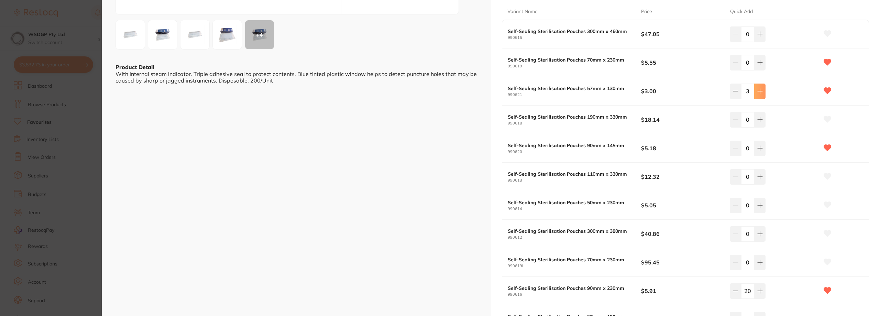
click at [761, 91] on button at bounding box center [759, 91] width 11 height 15
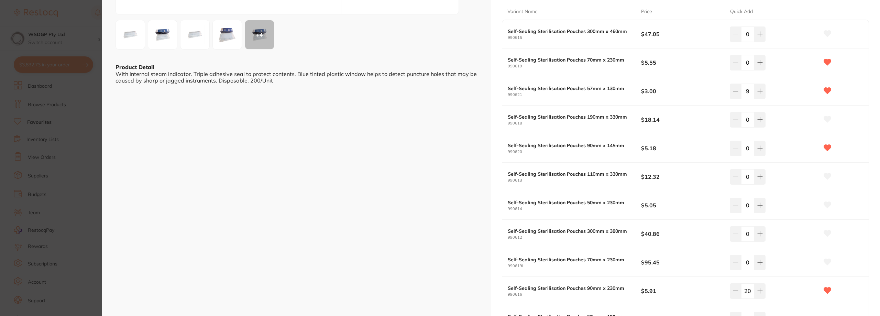
type input "10"
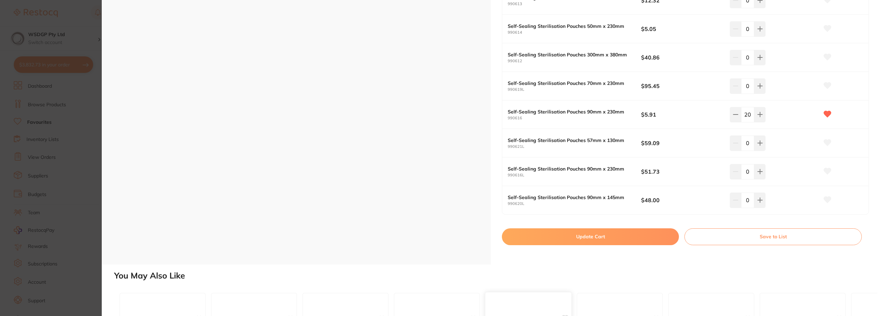
scroll to position [413, 0]
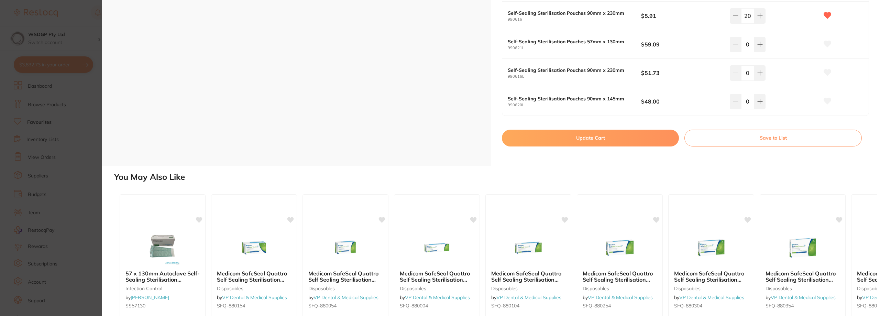
click at [605, 134] on button "Update Cart" at bounding box center [590, 138] width 177 height 17
checkbox input "false"
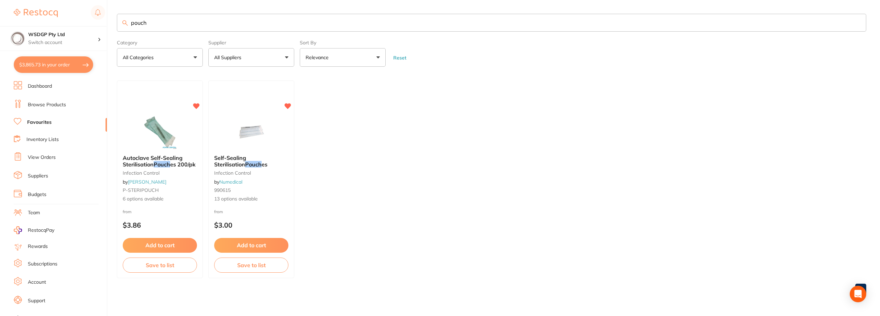
drag, startPoint x: 159, startPoint y: 24, endPoint x: 76, endPoint y: 20, distance: 83.0
click at [76, 20] on div "$3,865.73 WSDGP Pty Ltd Switch account WSDGP Pty Ltd Warrnambool Smile Dental G…" at bounding box center [440, 158] width 880 height 316
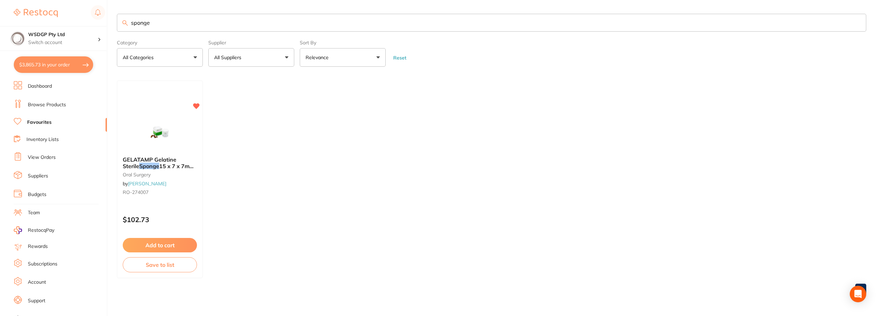
drag, startPoint x: 158, startPoint y: 20, endPoint x: 113, endPoint y: 19, distance: 45.0
click at [113, 19] on div "$3,865.73 WSDGP Pty Ltd Switch account WSDGP Pty Ltd Warrnambool Smile Dental G…" at bounding box center [440, 158] width 880 height 316
type input "endo"
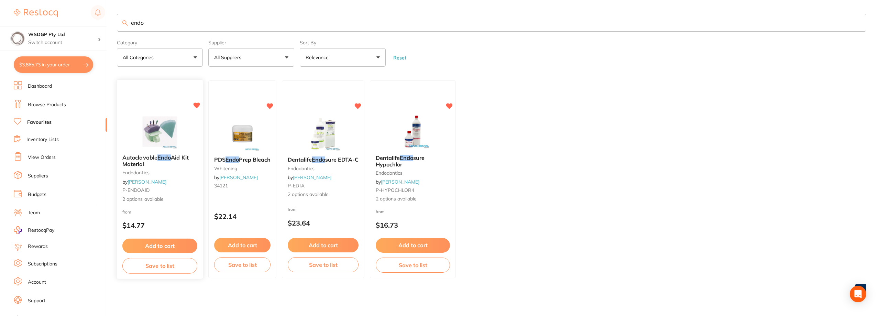
click at [165, 197] on span "2 options available" at bounding box center [159, 199] width 75 height 7
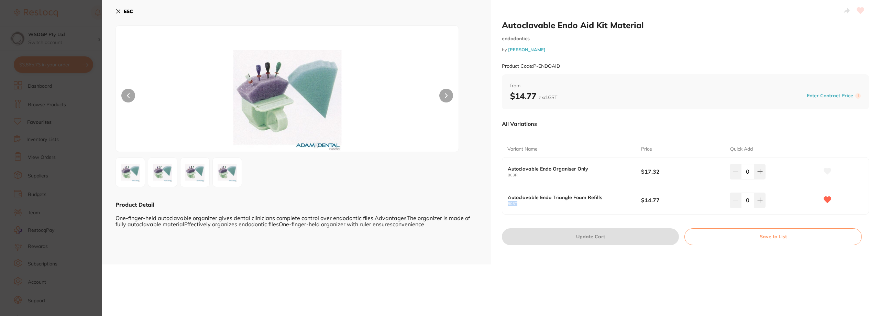
drag, startPoint x: 521, startPoint y: 202, endPoint x: 503, endPoint y: 202, distance: 18.2
click at [503, 202] on div "Autoclavable Endo Triangle Foam Refills 803T $14.77 0" at bounding box center [685, 200] width 366 height 28
copy small "803T"
click at [118, 13] on icon at bounding box center [119, 12] width 6 height 6
